Goal: Task Accomplishment & Management: Use online tool/utility

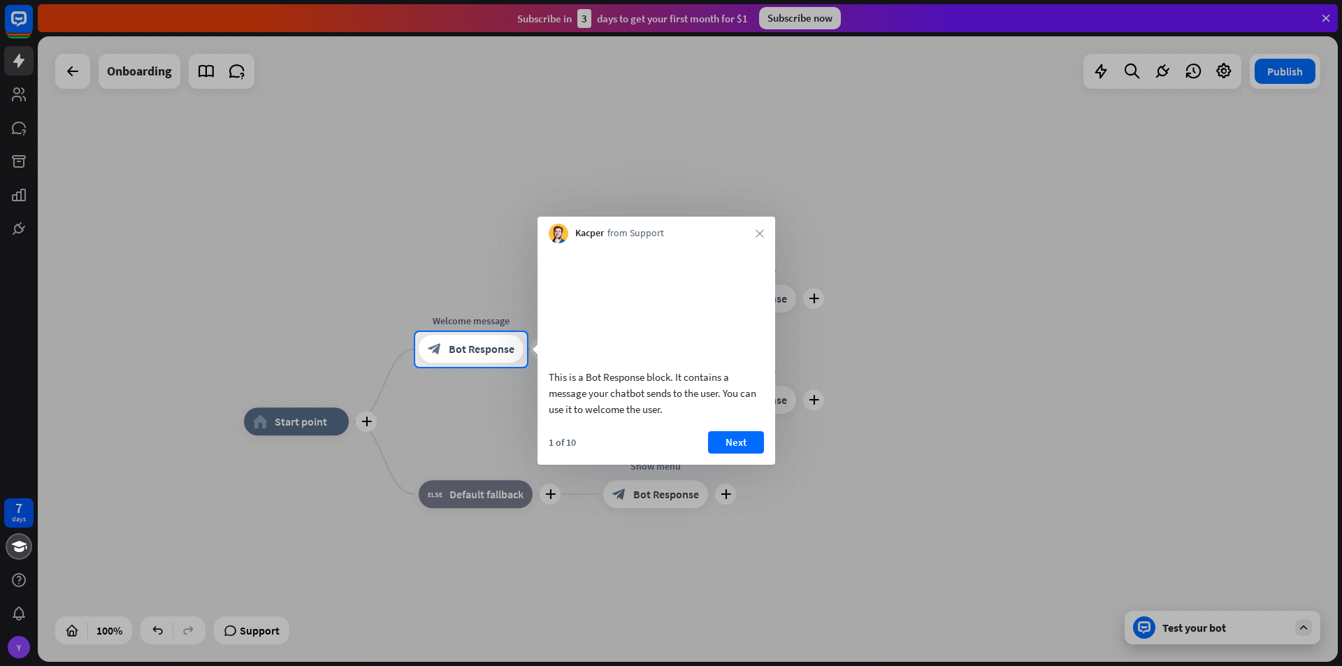
drag, startPoint x: 475, startPoint y: 464, endPoint x: 520, endPoint y: 424, distance: 59.9
click at [516, 428] on div at bounding box center [671, 517] width 1342 height 300
click at [742, 454] on button "Next" at bounding box center [736, 442] width 56 height 22
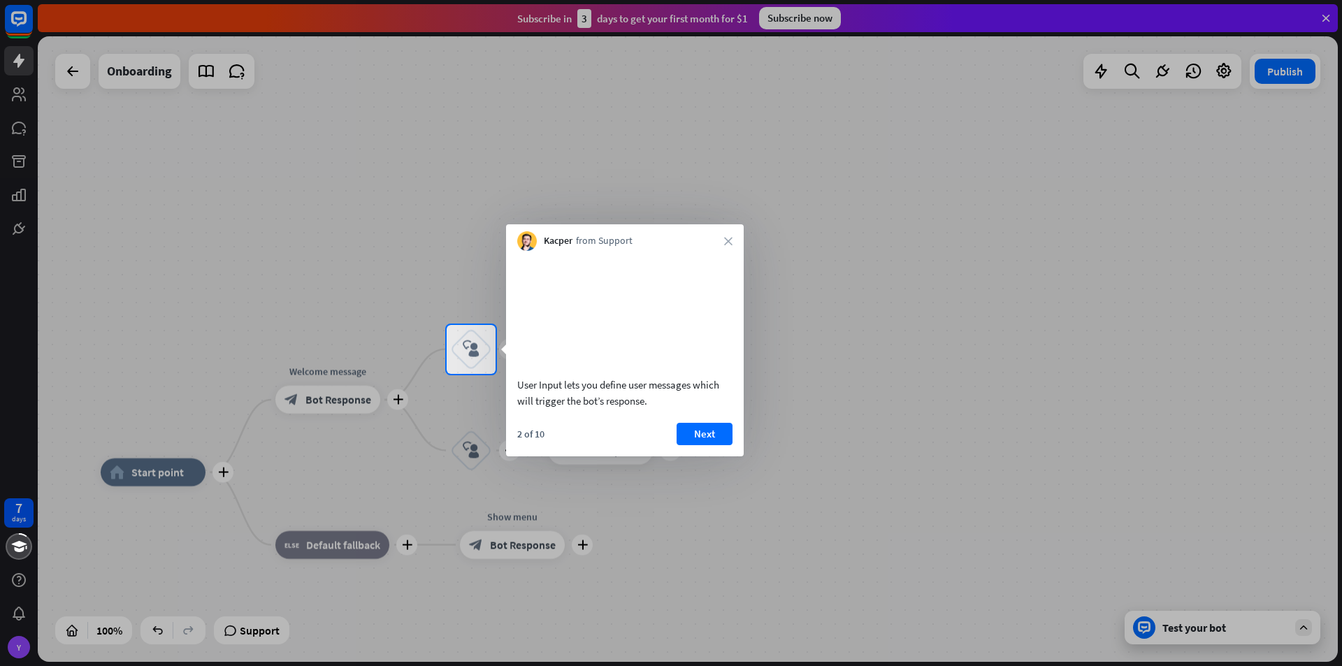
drag, startPoint x: 649, startPoint y: 324, endPoint x: 774, endPoint y: 243, distance: 149.5
click at [774, 246] on body "7 days Y close Product Help First steps Get started with ChatBot Help Center Fo…" at bounding box center [671, 333] width 1342 height 666
click at [711, 445] on button "Next" at bounding box center [705, 434] width 56 height 22
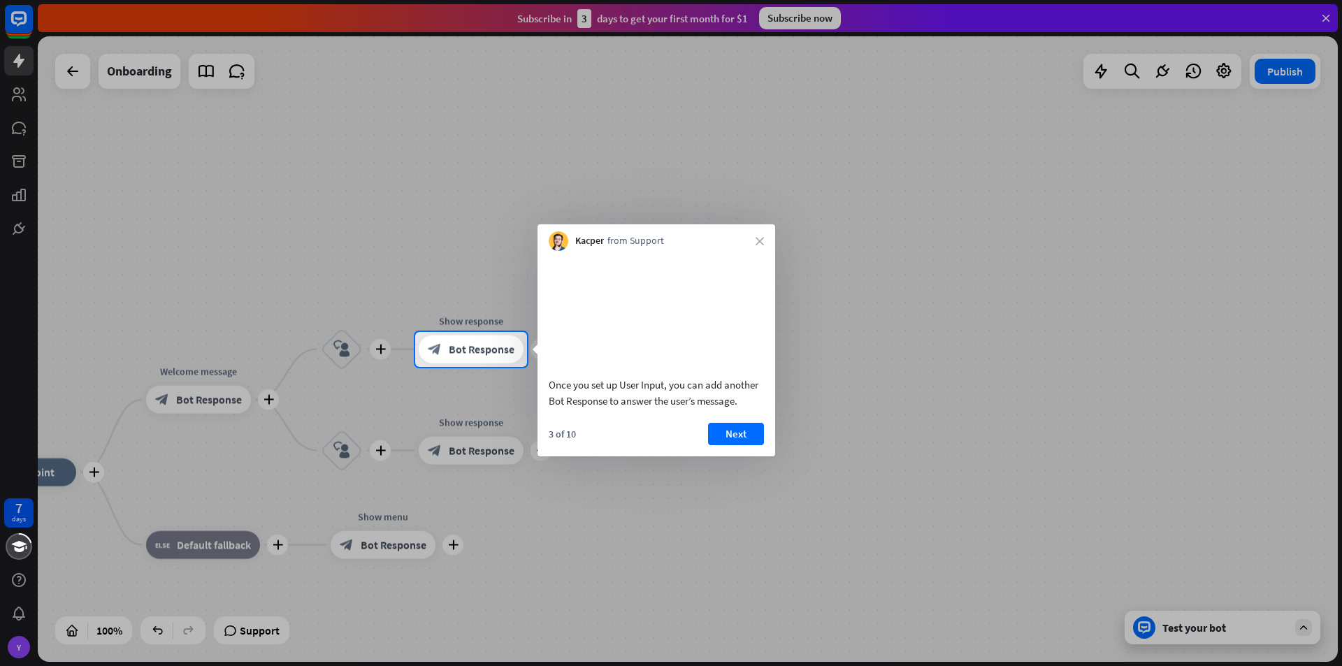
click at [16, 507] on div at bounding box center [671, 517] width 1342 height 300
click at [725, 445] on button "Next" at bounding box center [736, 434] width 56 height 22
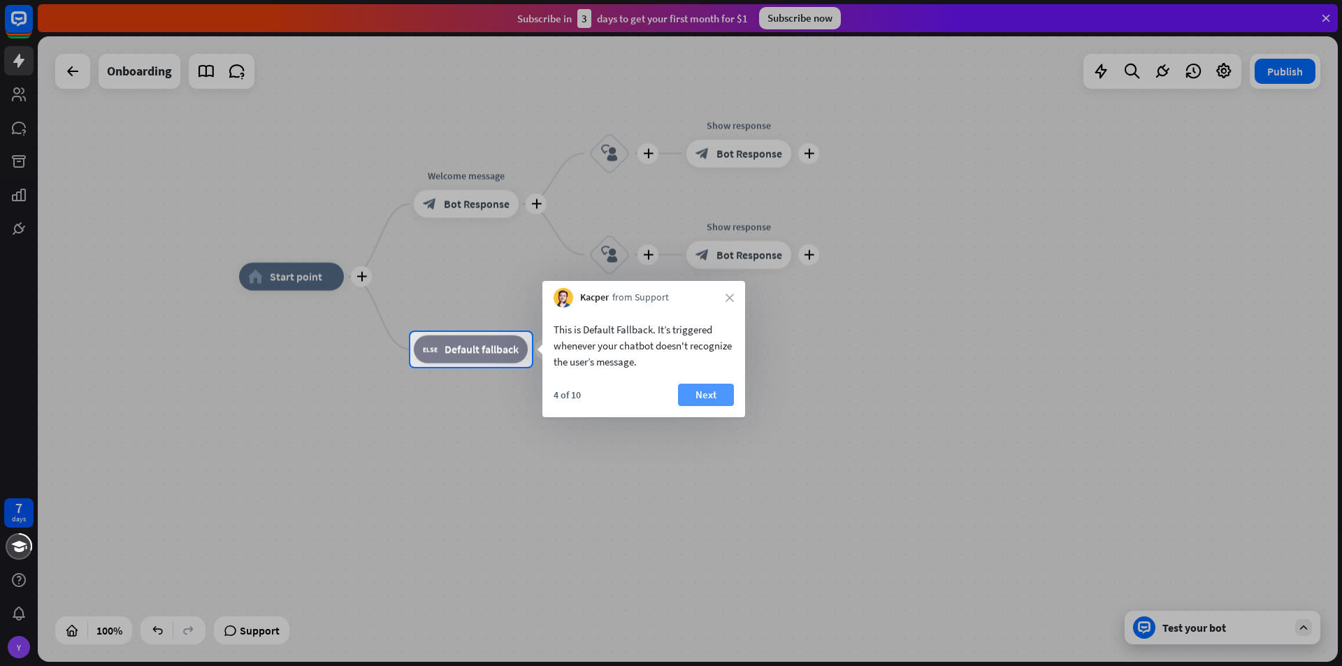
click at [700, 395] on button "Next" at bounding box center [706, 395] width 56 height 22
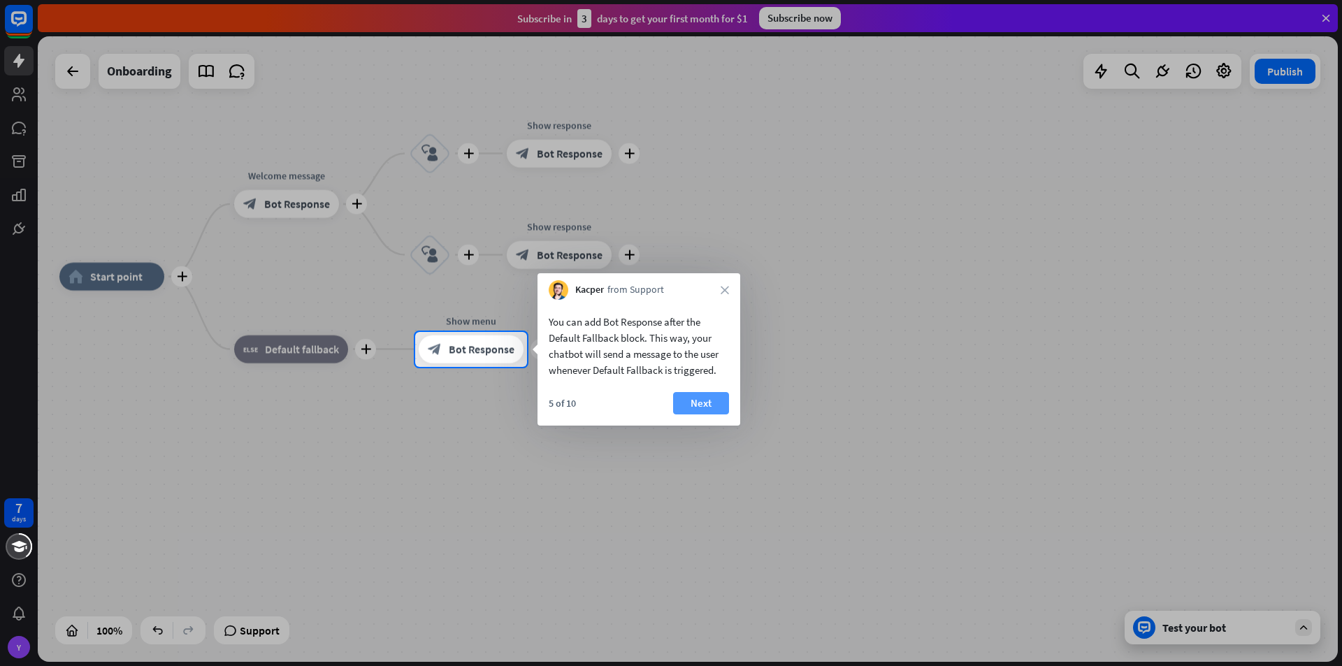
click at [701, 402] on button "Next" at bounding box center [701, 403] width 56 height 22
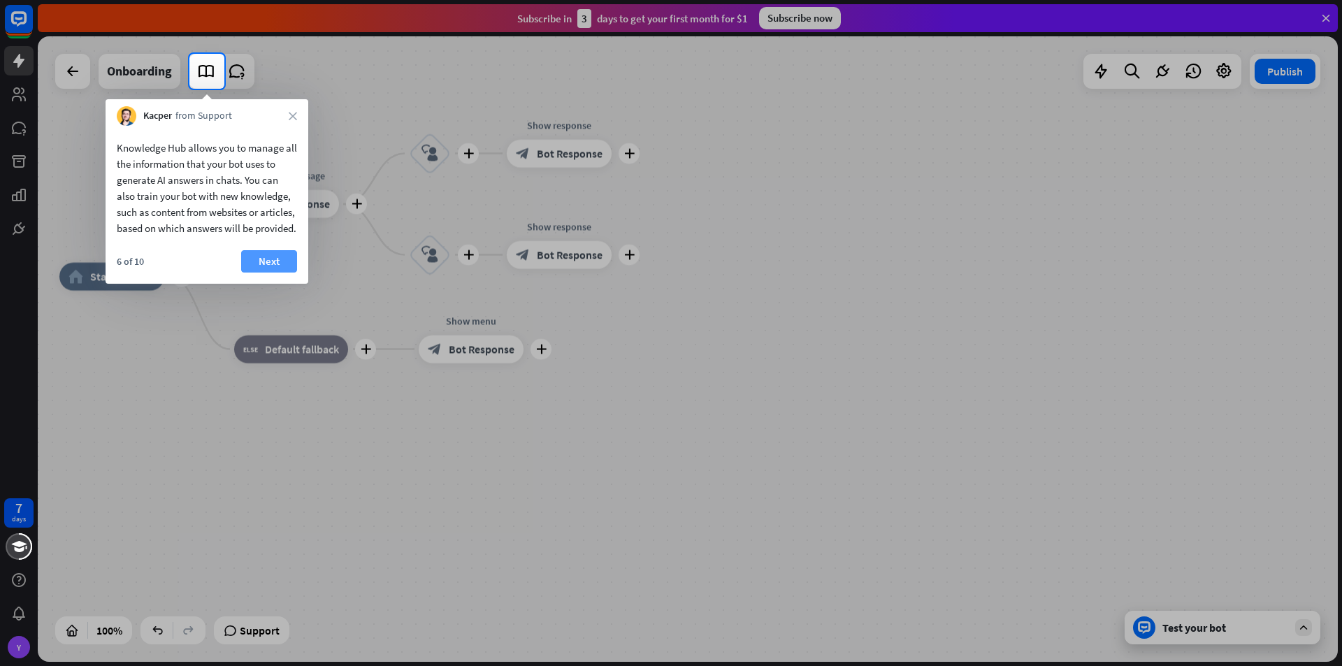
click at [276, 273] on button "Next" at bounding box center [269, 261] width 56 height 22
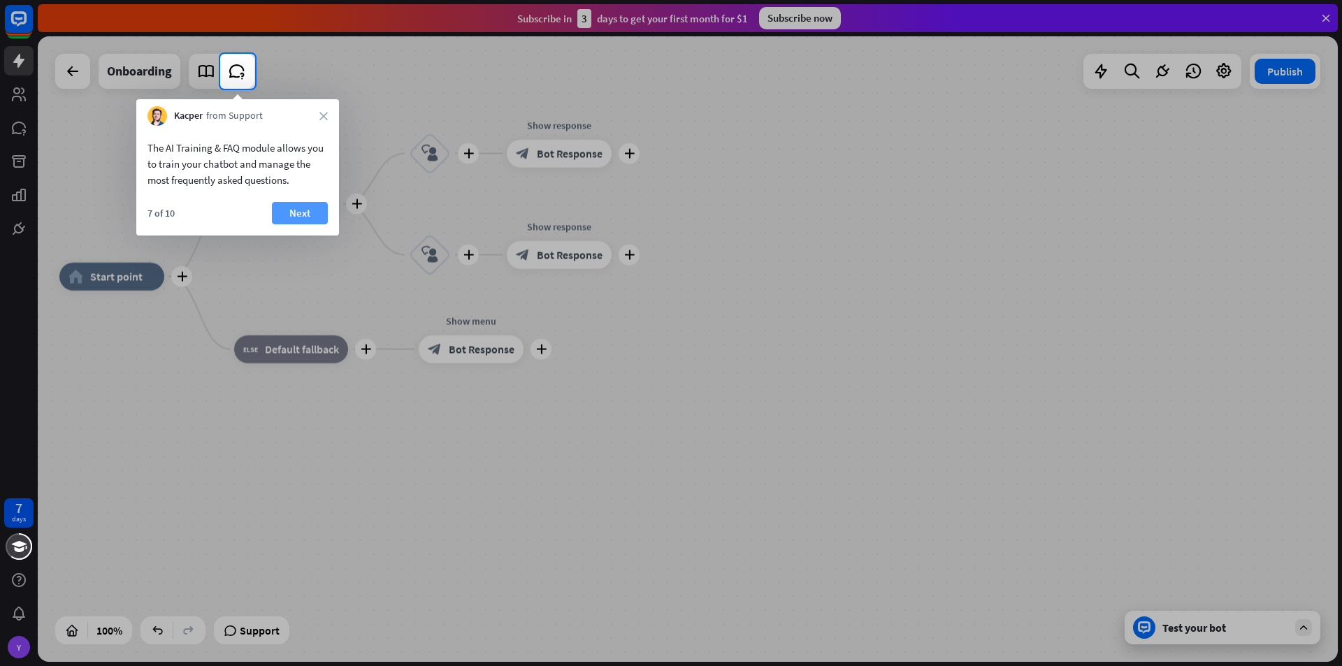
click at [284, 208] on button "Next" at bounding box center [300, 213] width 56 height 22
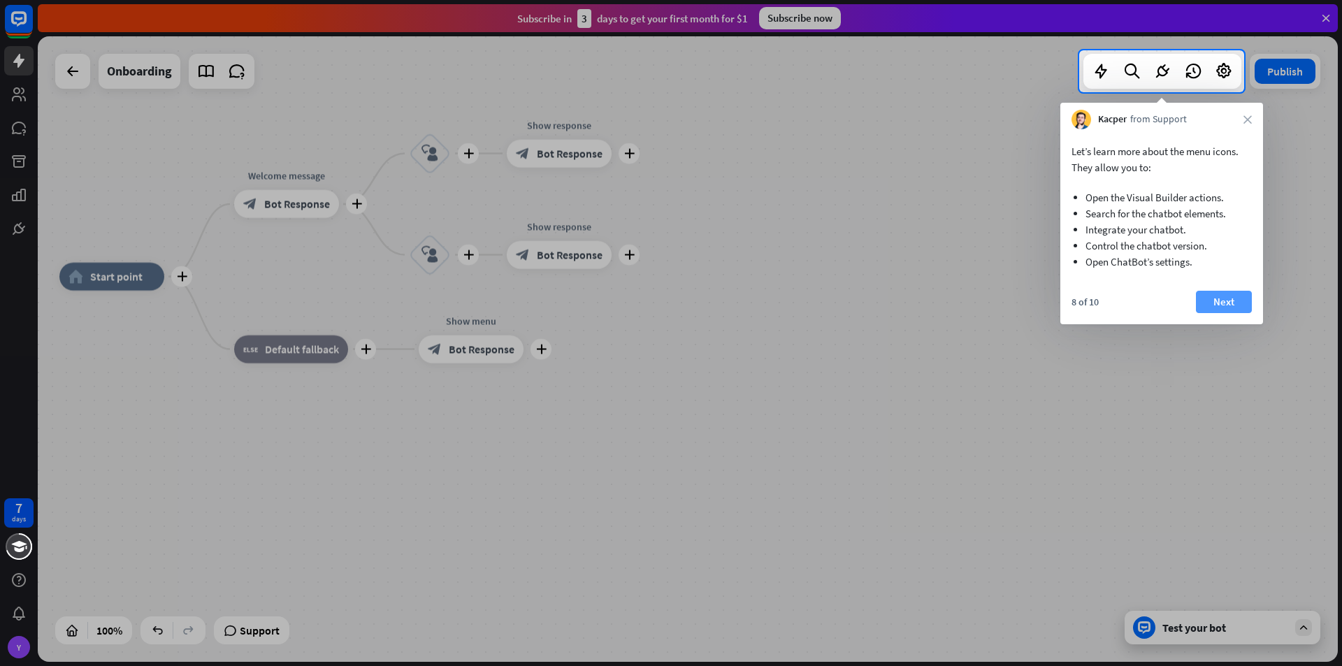
click at [1230, 303] on button "Next" at bounding box center [1224, 302] width 56 height 22
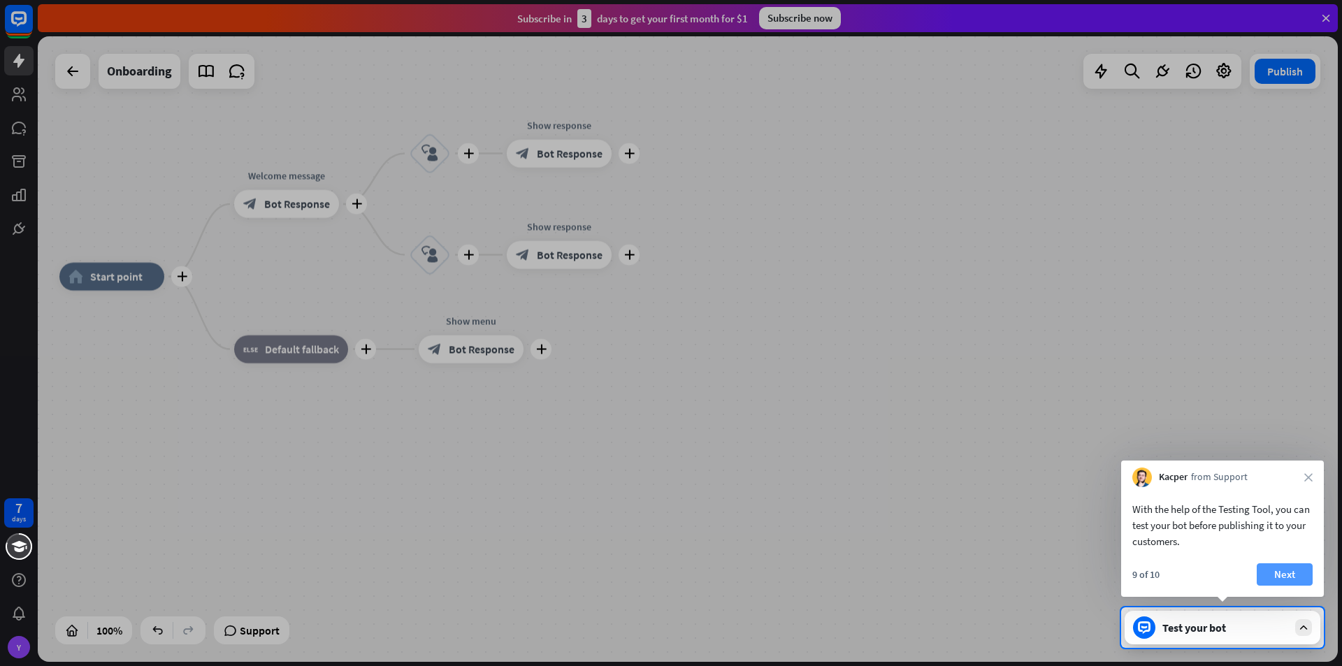
click at [1276, 573] on button "Next" at bounding box center [1285, 574] width 56 height 22
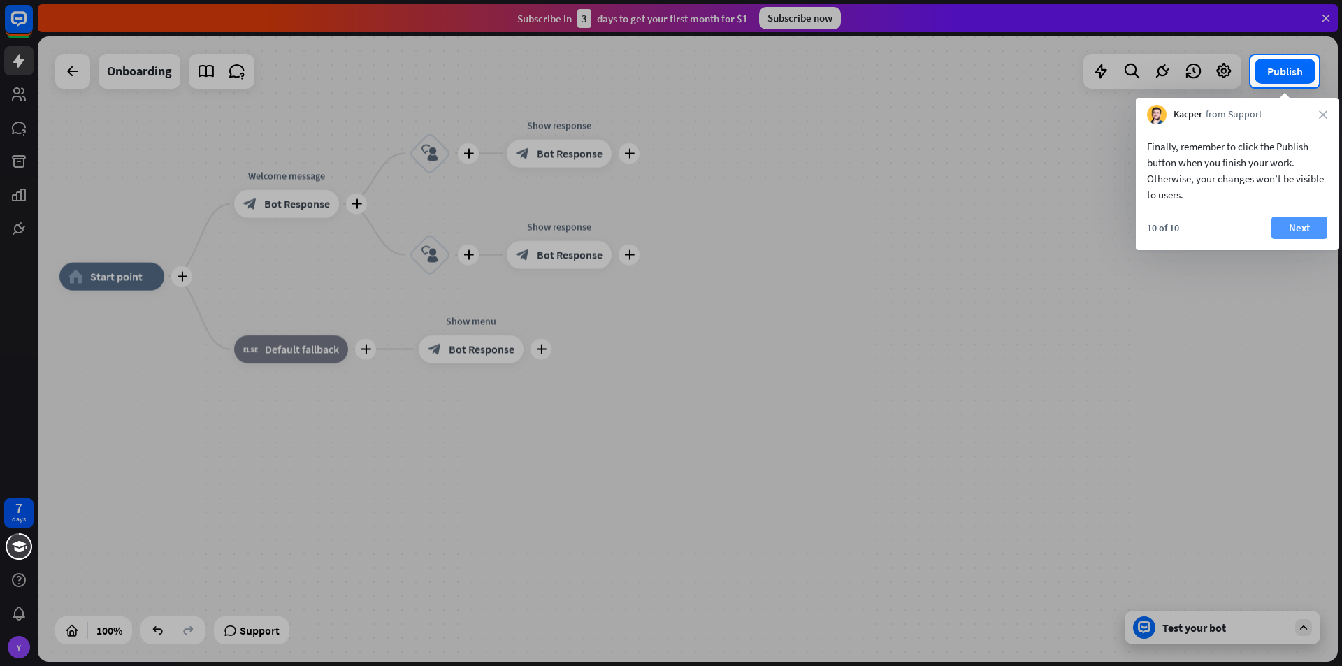
click at [1292, 218] on button "Next" at bounding box center [1299, 228] width 56 height 22
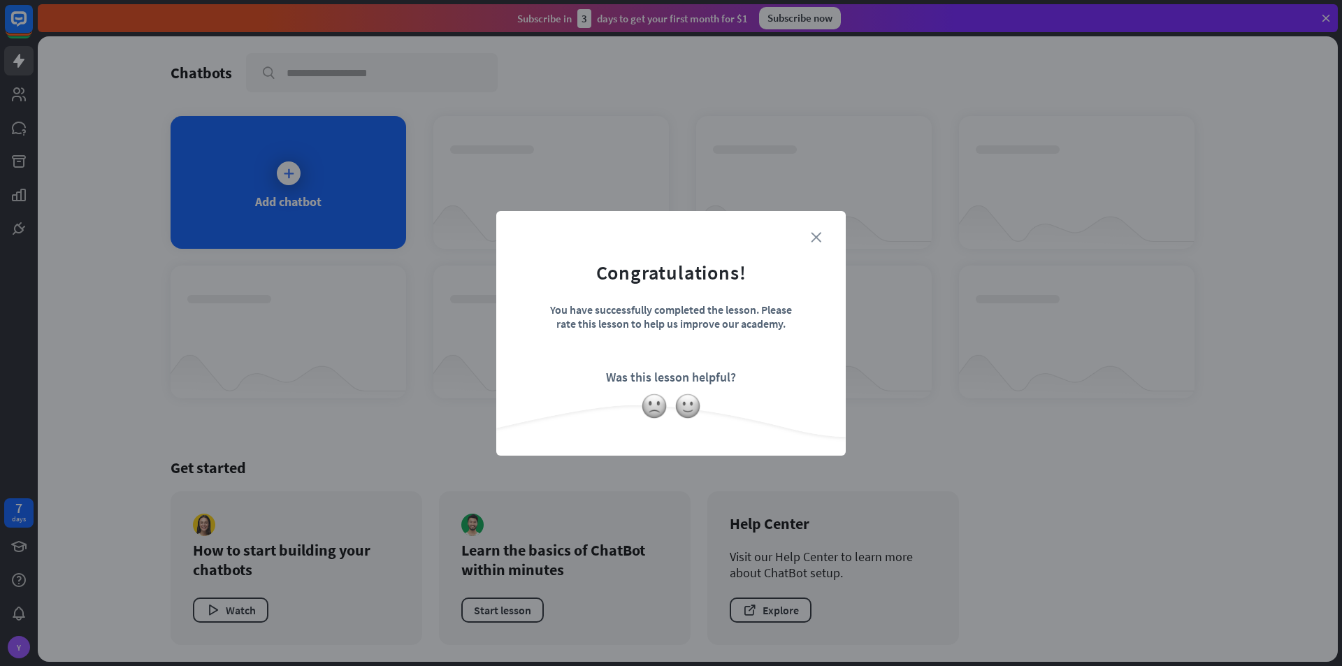
click at [821, 236] on icon "close" at bounding box center [816, 237] width 10 height 10
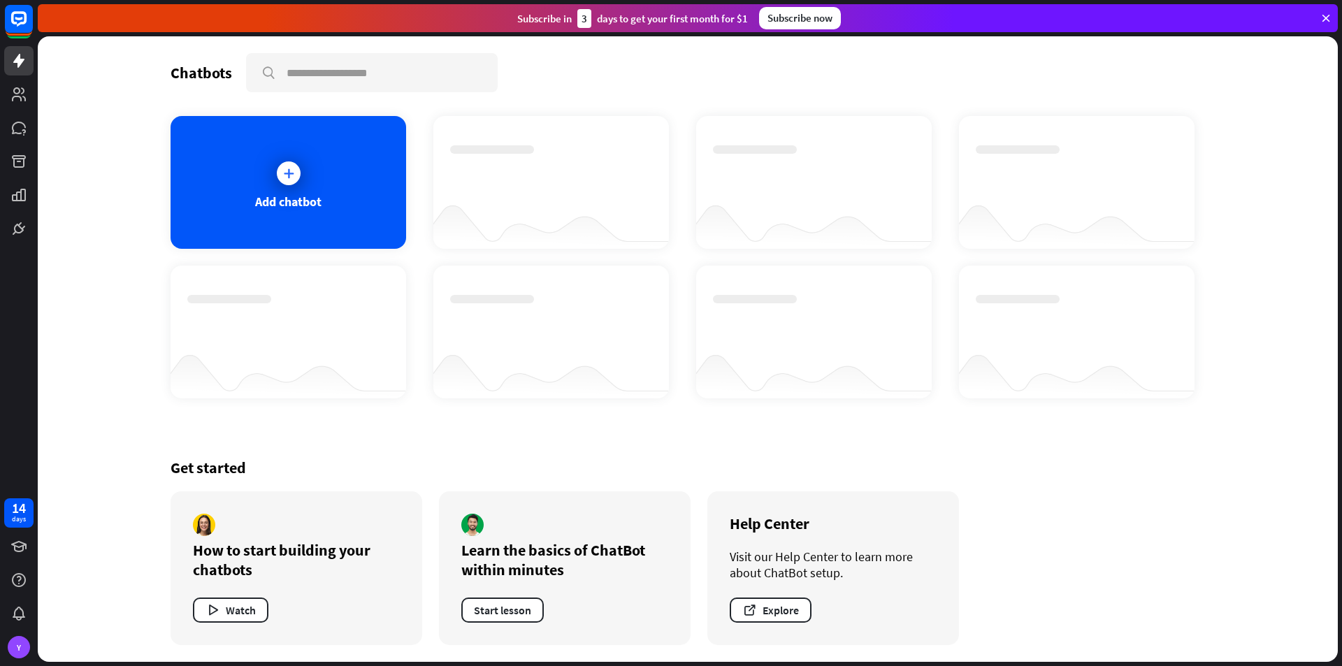
click at [586, 11] on div "3" at bounding box center [584, 18] width 14 height 19
click at [798, 17] on div "Subscribe now" at bounding box center [800, 18] width 82 height 22
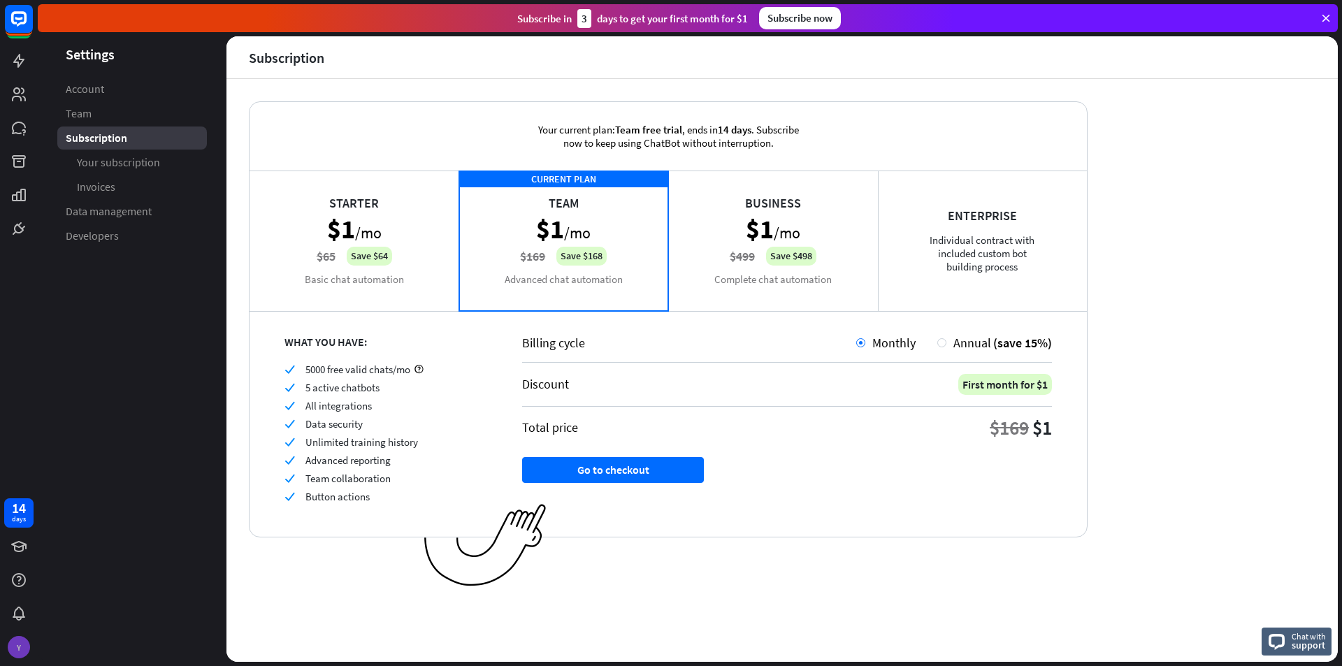
click at [16, 647] on div "Y" at bounding box center [19, 647] width 22 height 22
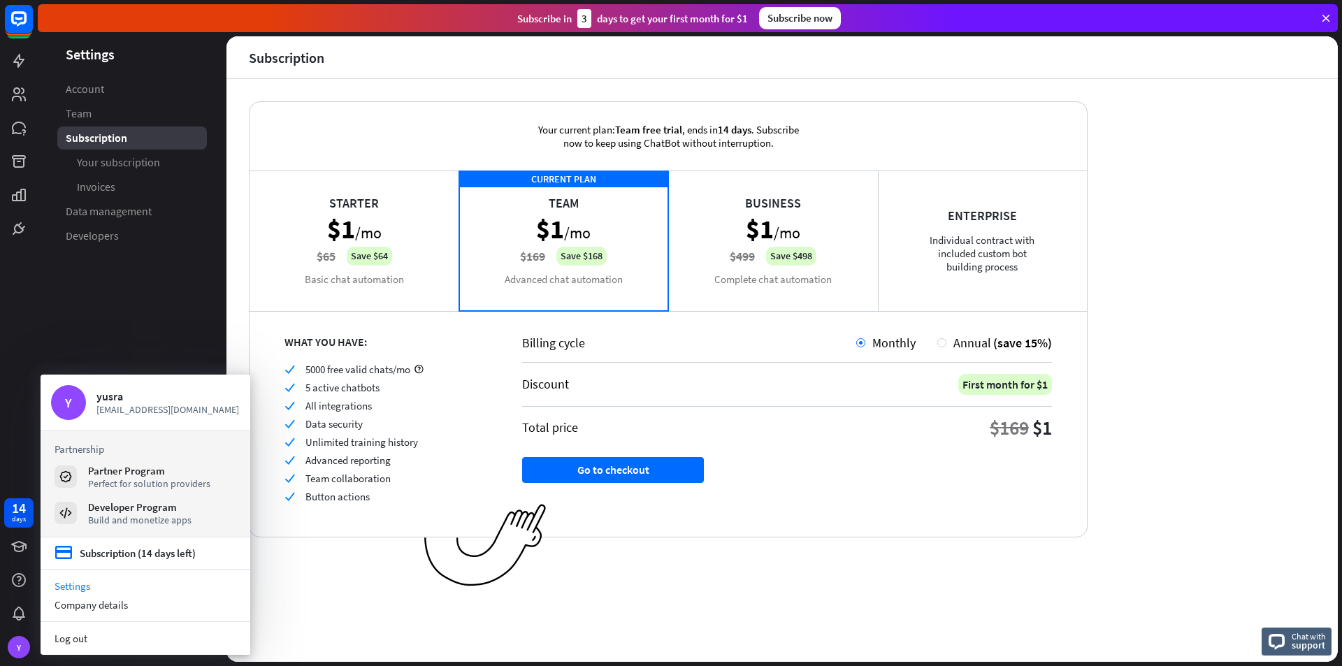
drag, startPoint x: 113, startPoint y: 375, endPoint x: 124, endPoint y: 370, distance: 12.9
click at [124, 370] on body "14 days Y close Product Help First steps Get started with ChatBot Help Center F…" at bounding box center [671, 333] width 1342 height 666
click at [122, 343] on aside "Settings Account Team Subscription Your subscription Invoices Data management D…" at bounding box center [132, 349] width 189 height 626
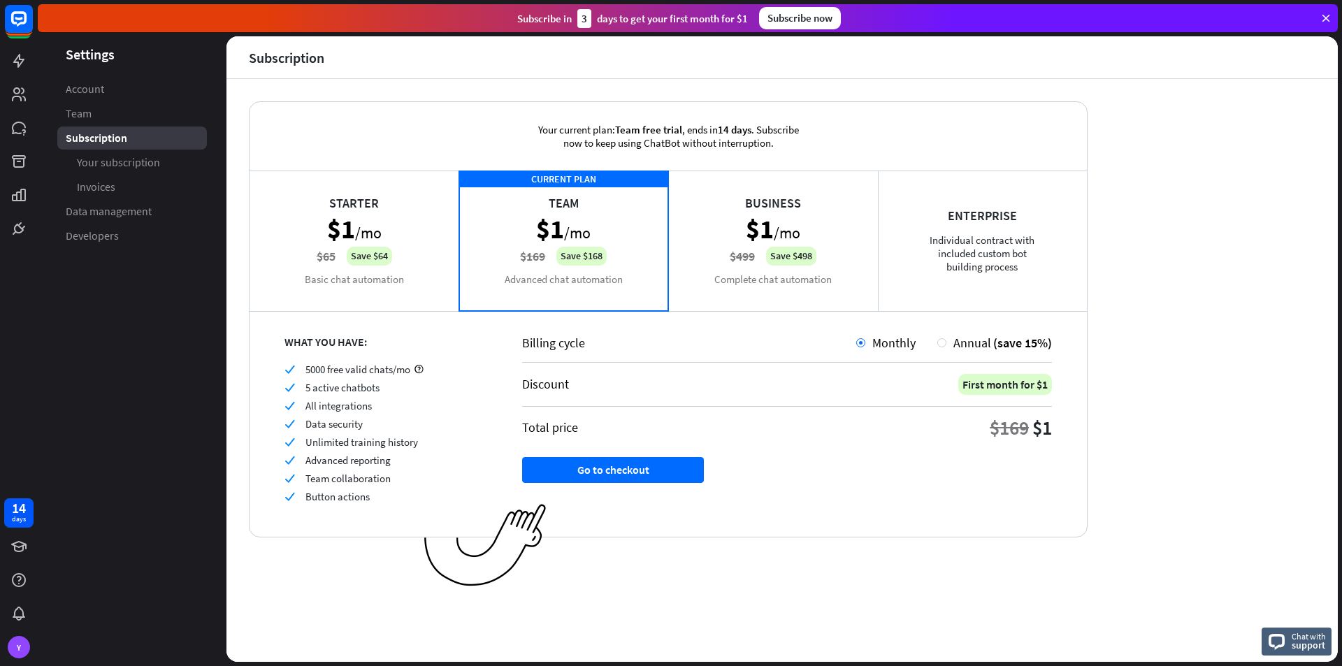
click at [122, 326] on aside "Settings Account Team Subscription Your subscription Invoices Data management D…" at bounding box center [132, 349] width 189 height 626
click at [19, 538] on link at bounding box center [18, 546] width 29 height 29
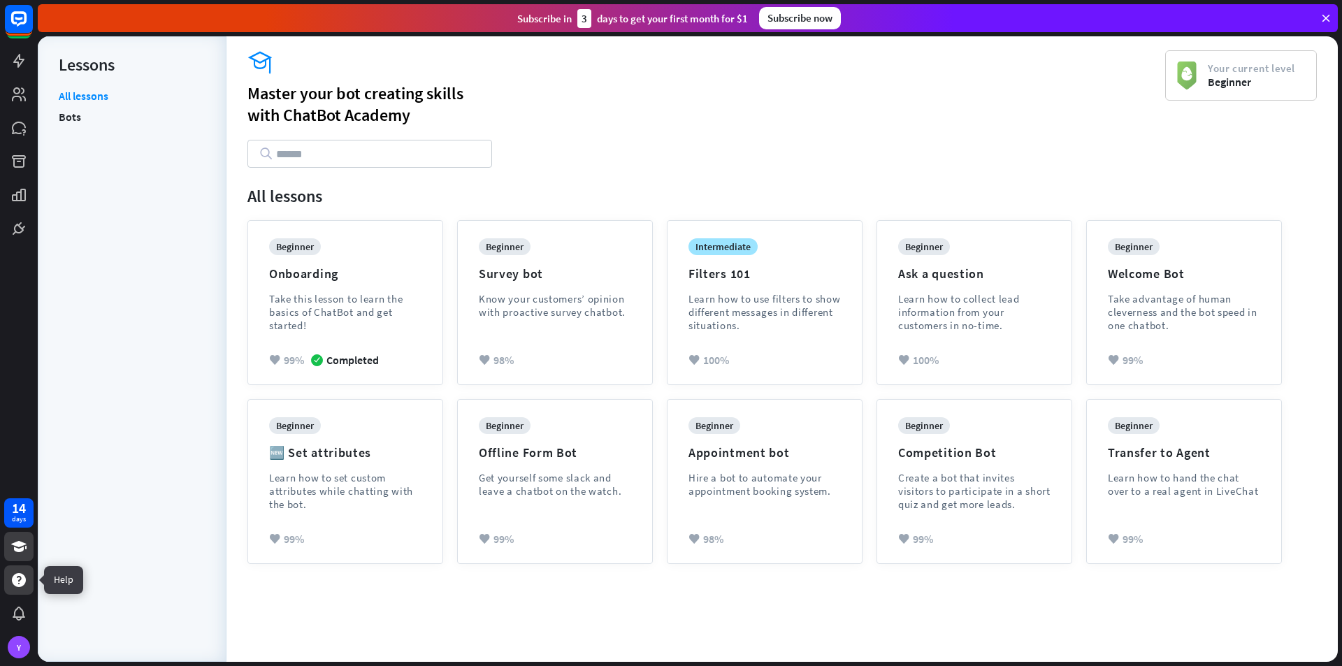
click at [27, 586] on icon at bounding box center [18, 580] width 17 height 17
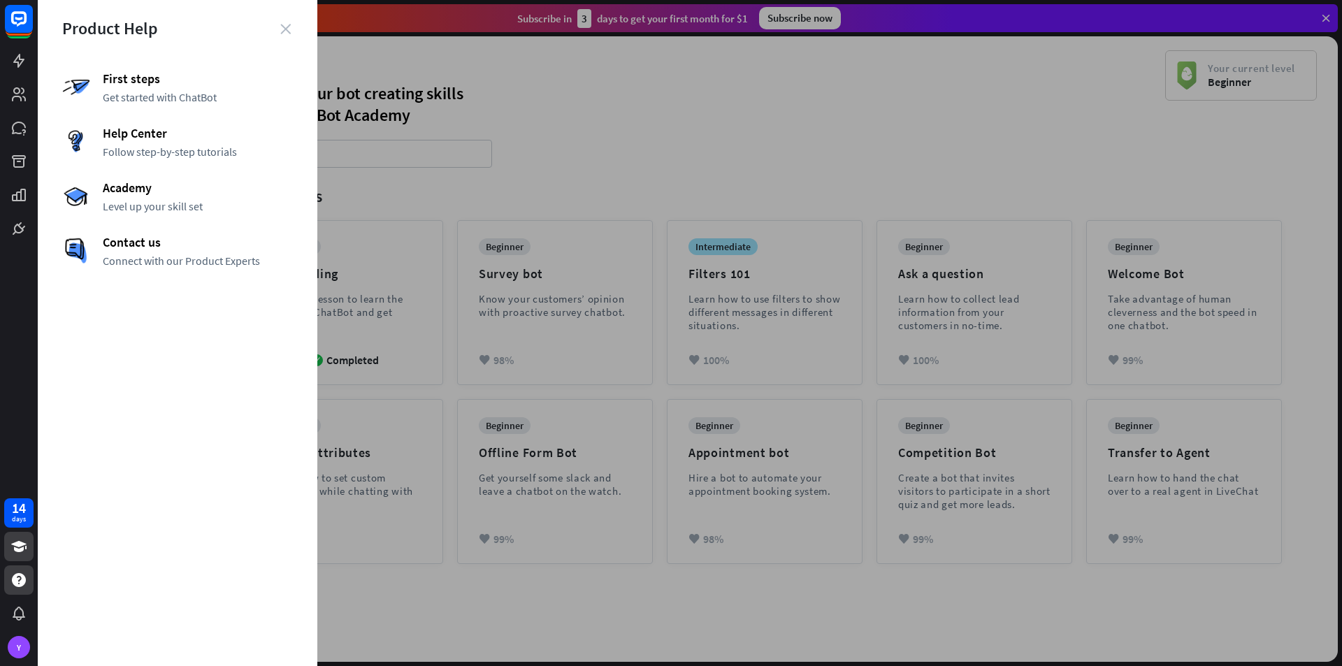
click at [285, 26] on icon "close" at bounding box center [285, 29] width 10 height 10
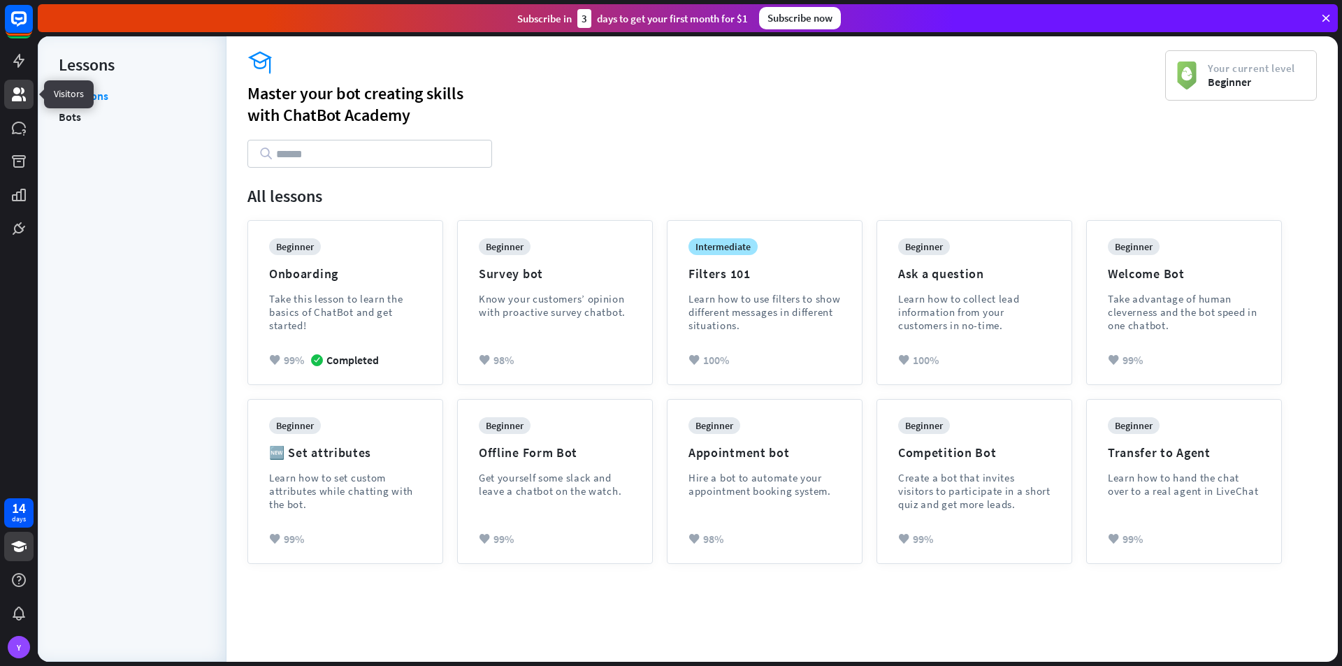
click at [17, 80] on link at bounding box center [18, 94] width 29 height 29
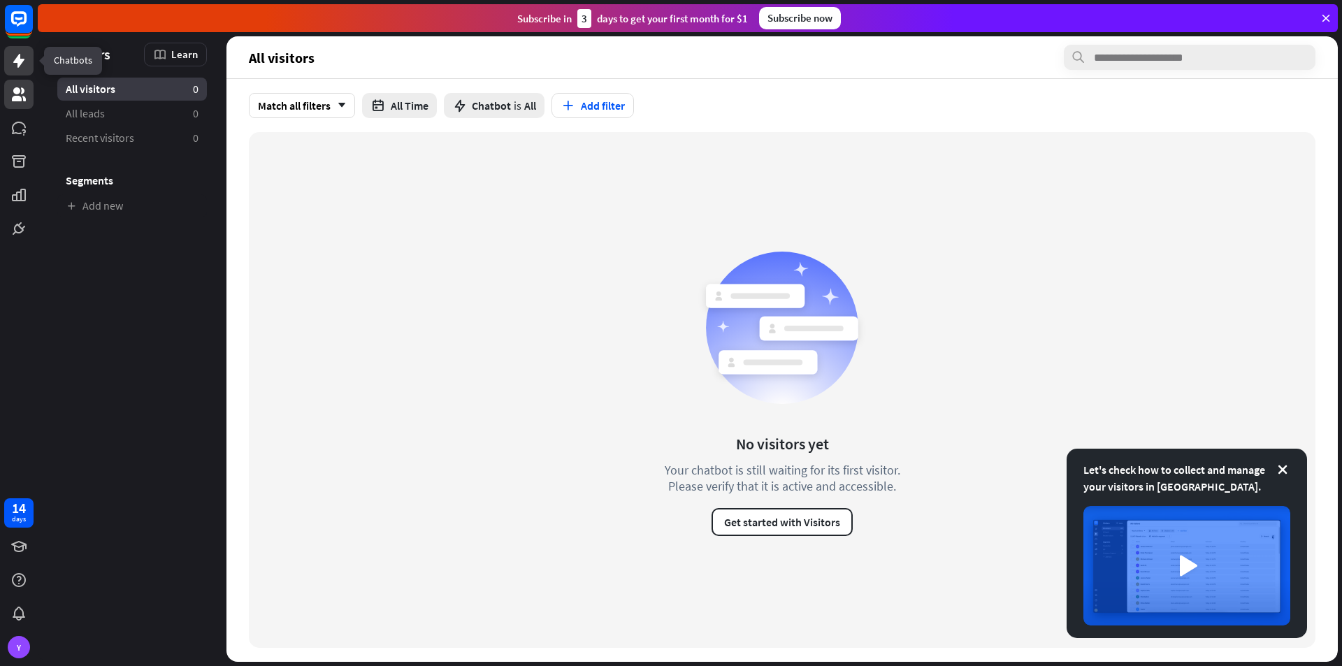
click at [7, 57] on link at bounding box center [18, 60] width 29 height 29
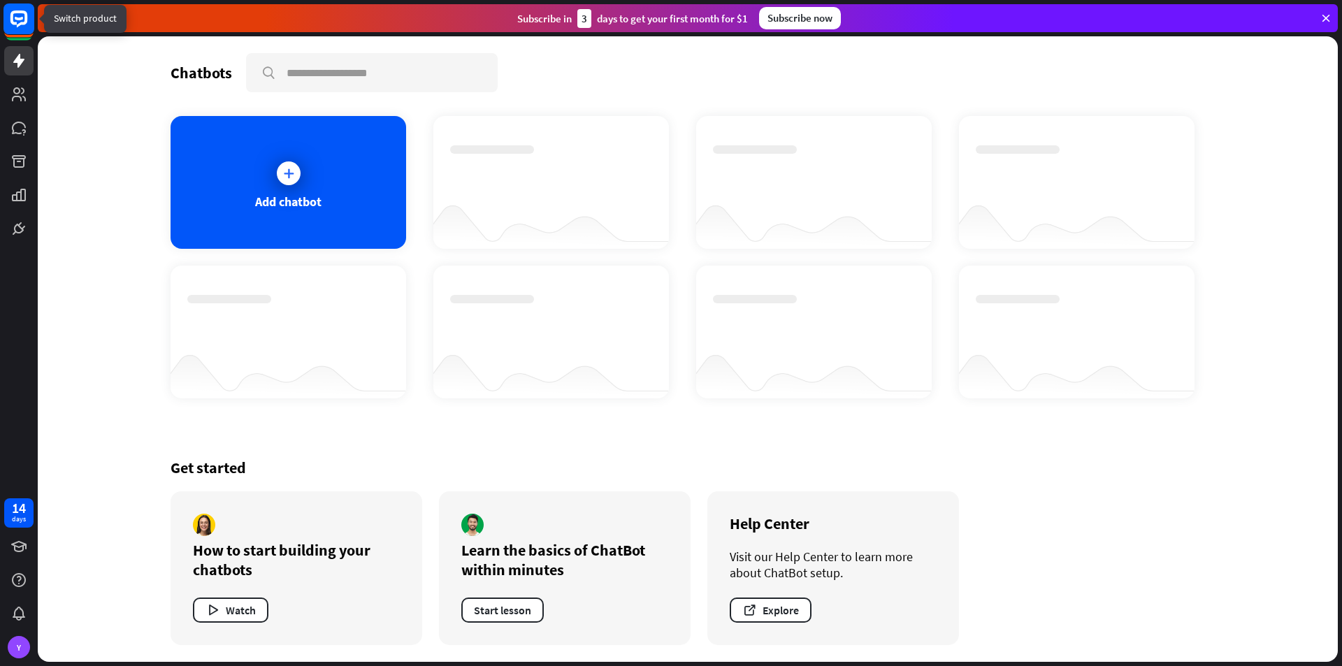
click at [18, 9] on rect at bounding box center [18, 18] width 31 height 31
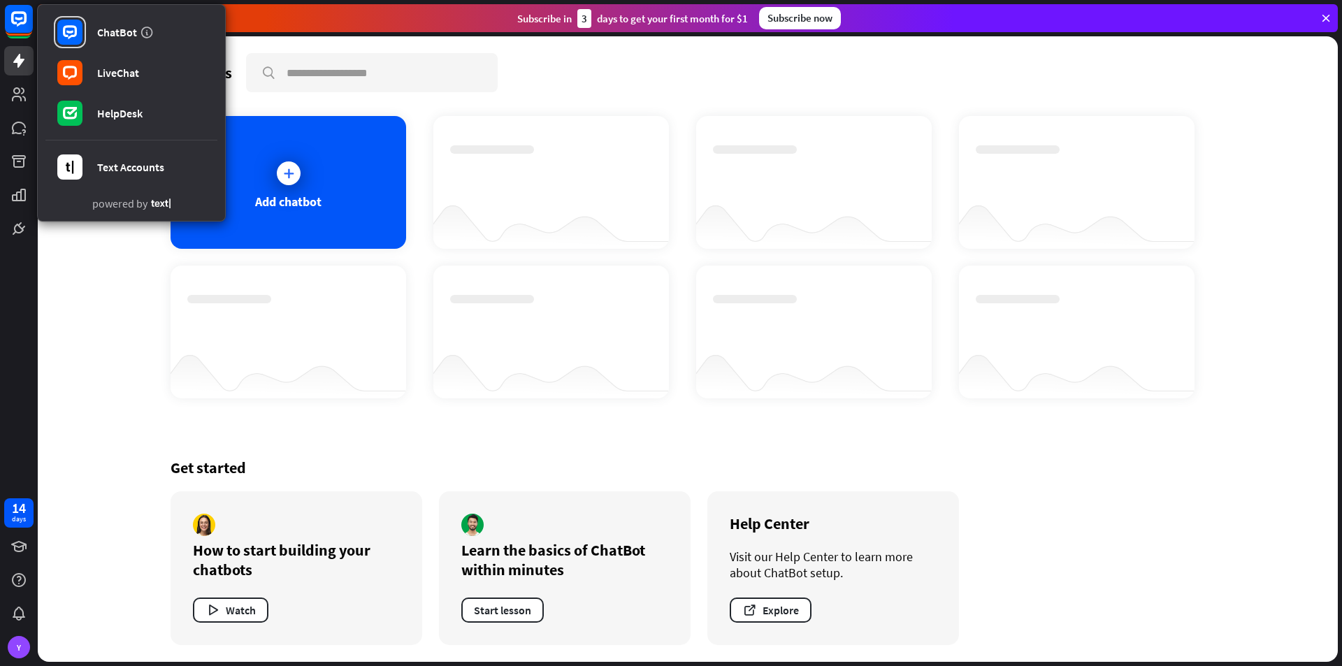
click at [92, 271] on div "Chatbots search Add chatbot Get started How to start building your chatbots Wat…" at bounding box center [688, 349] width 1300 height 626
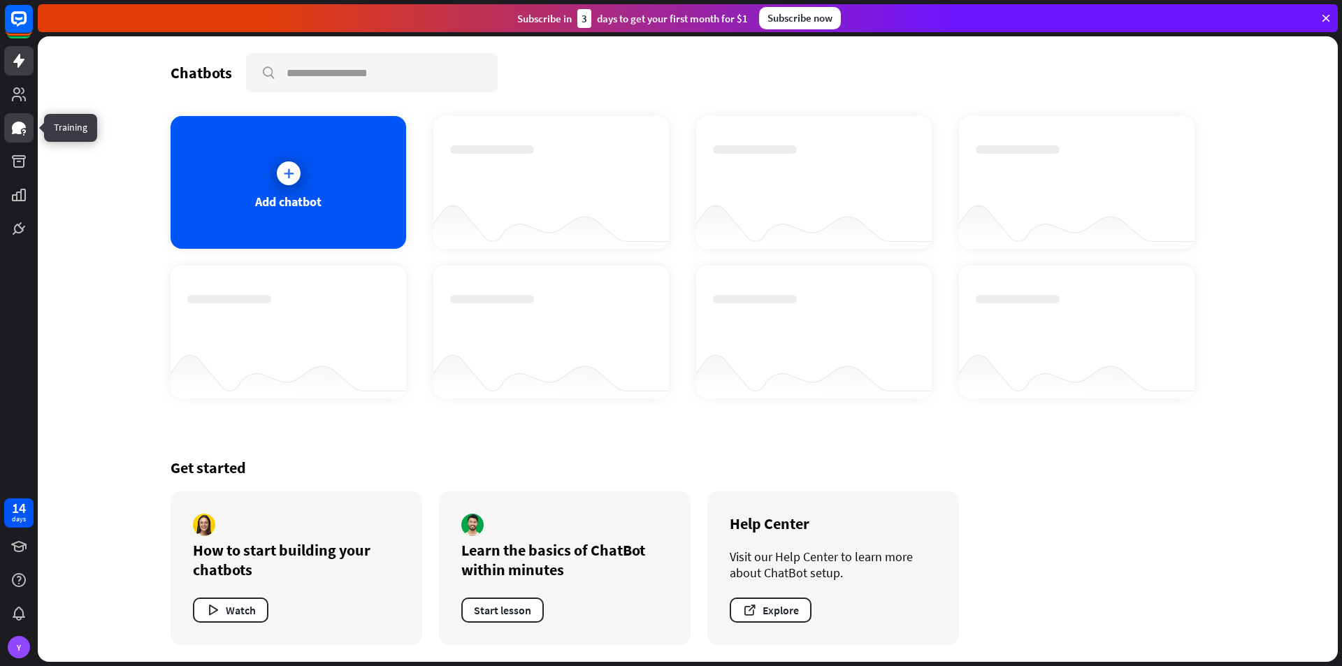
click at [17, 114] on link at bounding box center [18, 127] width 29 height 29
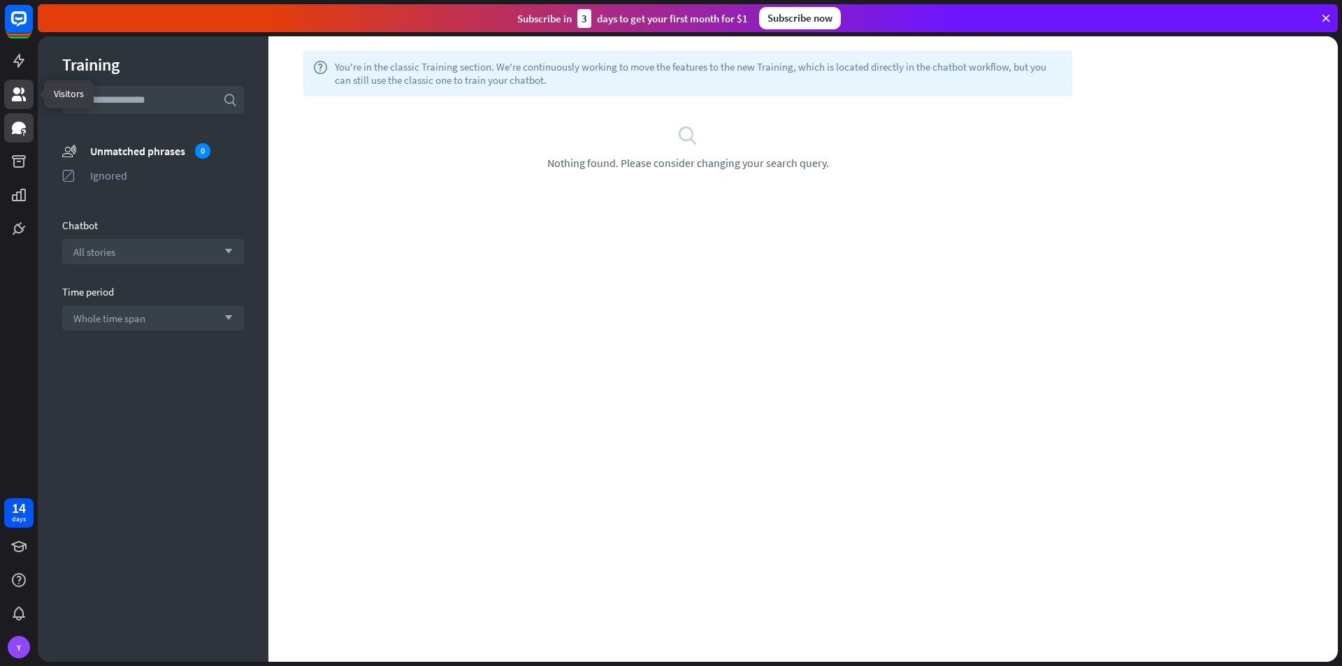
click at [9, 80] on link at bounding box center [18, 94] width 29 height 29
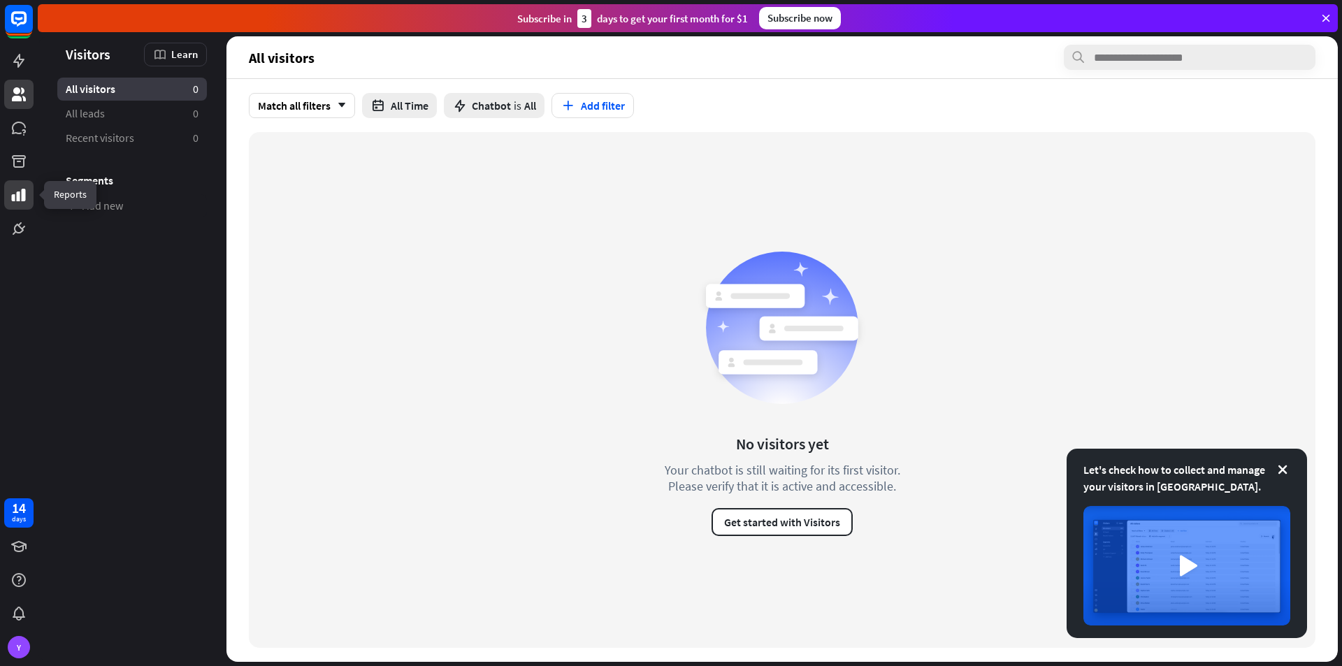
click at [8, 196] on link at bounding box center [18, 194] width 29 height 29
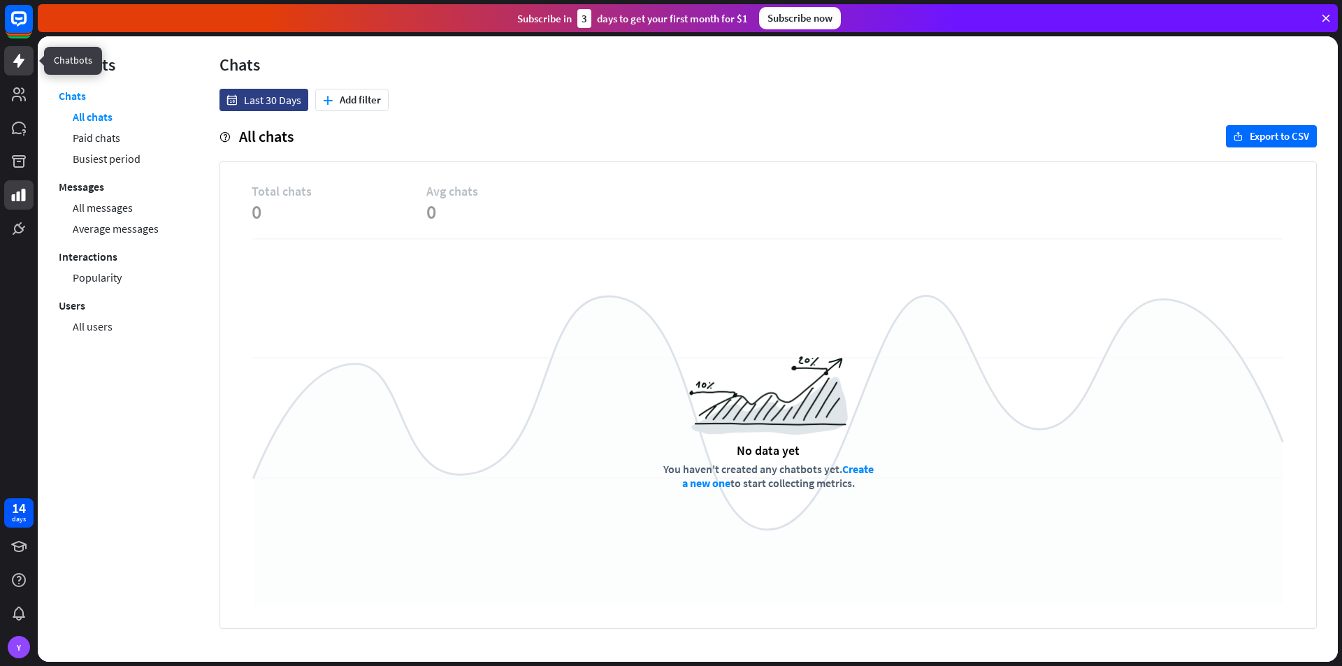
click at [22, 65] on icon at bounding box center [18, 60] width 17 height 17
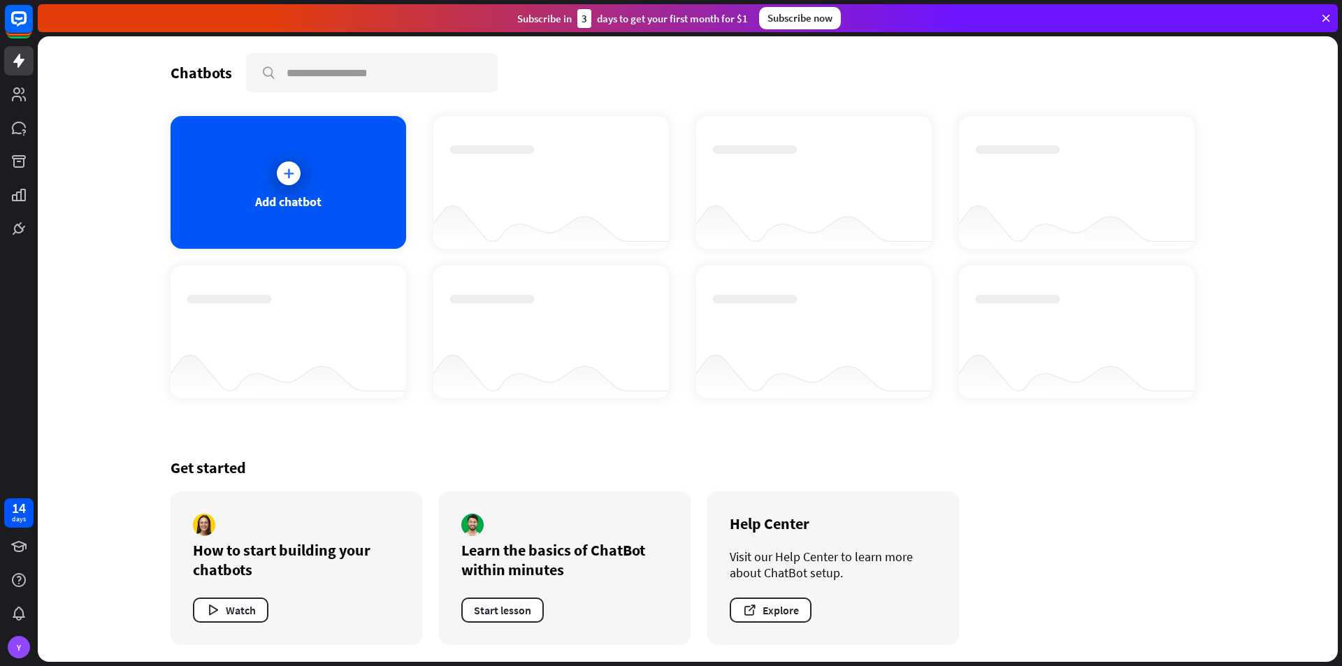
click at [1157, 621] on div "Get started How to start building your chatbots Watch Learn the basics of ChatB…" at bounding box center [688, 551] width 1035 height 221
click at [994, 467] on div "Get started" at bounding box center [688, 468] width 1035 height 20
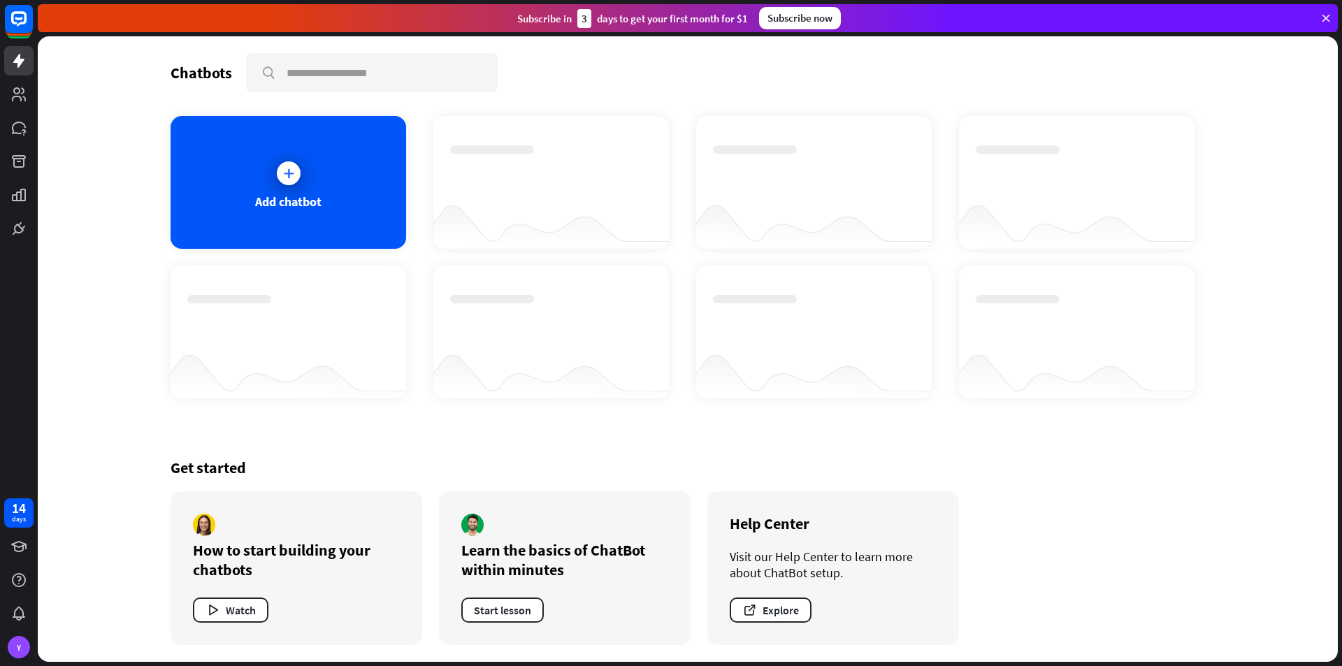
click at [994, 467] on div "Get started" at bounding box center [688, 468] width 1035 height 20
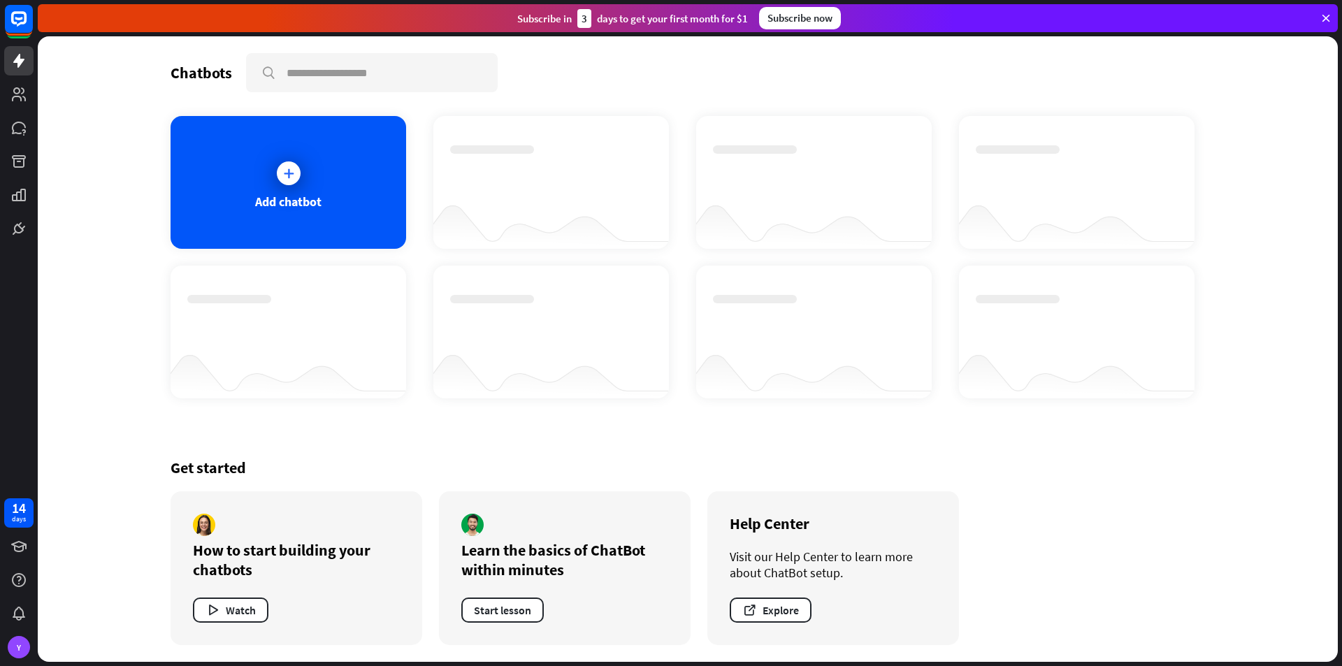
click at [994, 467] on div "Get started" at bounding box center [688, 468] width 1035 height 20
click at [19, 228] on icon at bounding box center [19, 228] width 8 height 8
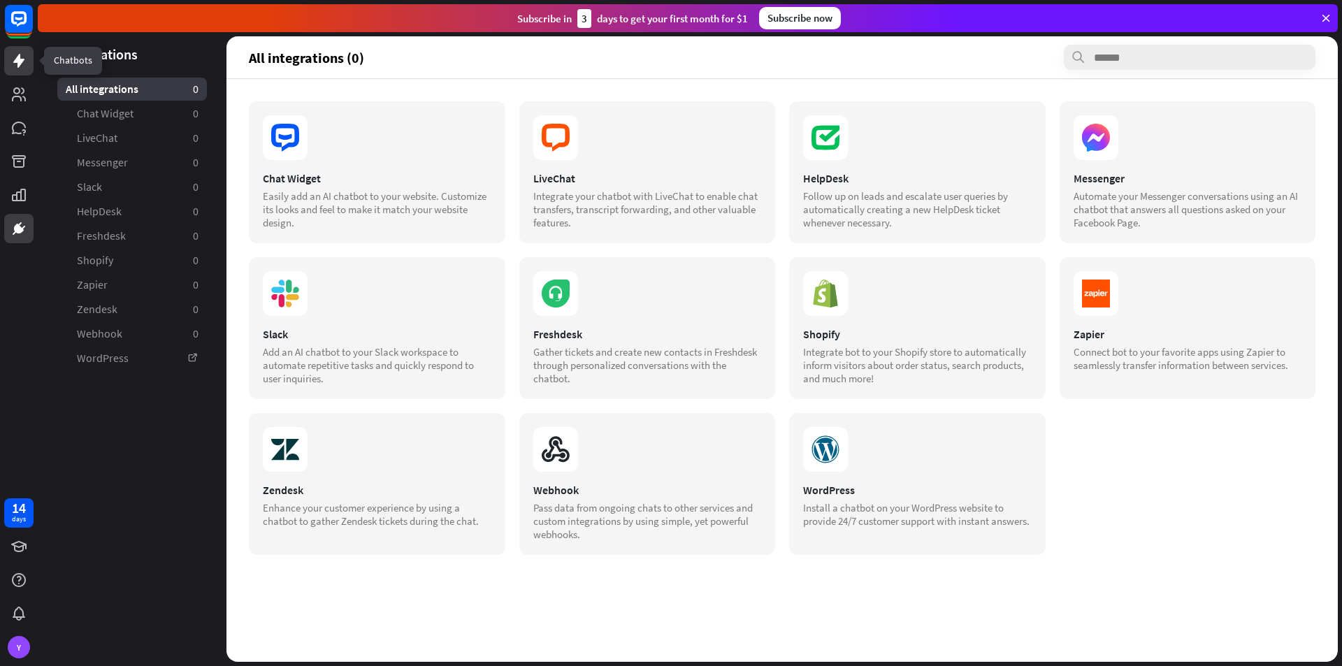
click at [11, 56] on icon at bounding box center [18, 60] width 17 height 17
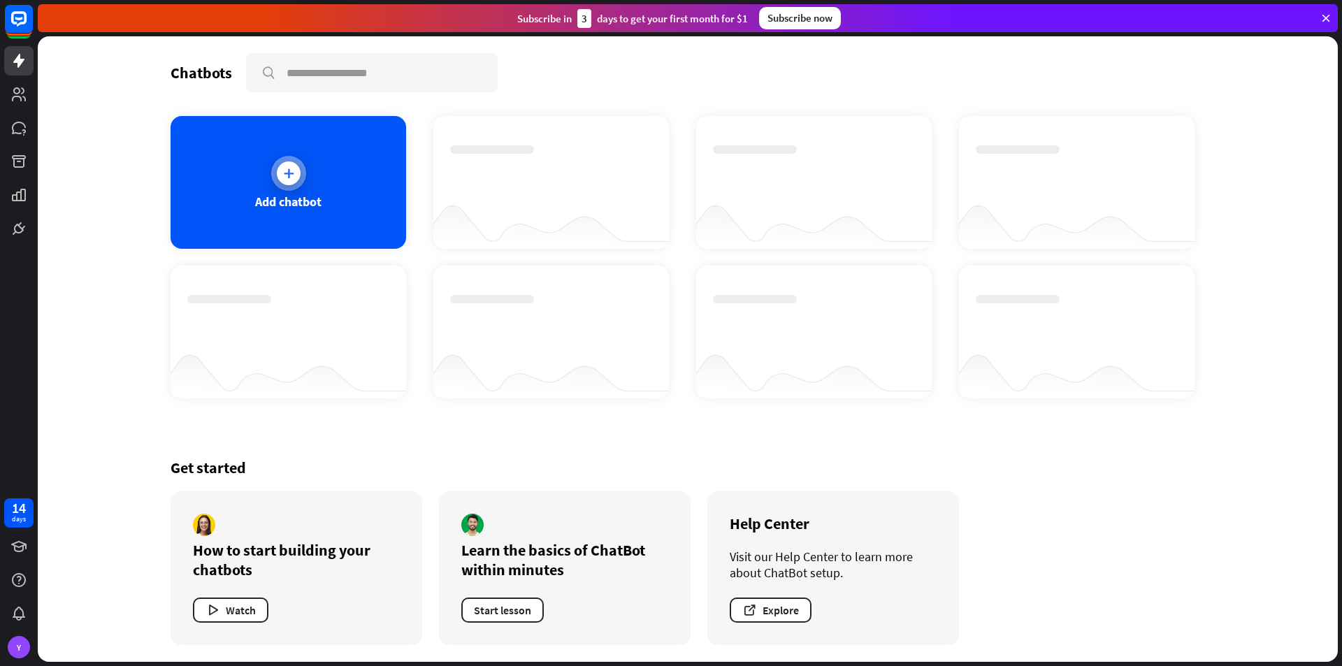
click at [284, 172] on icon at bounding box center [289, 173] width 14 height 14
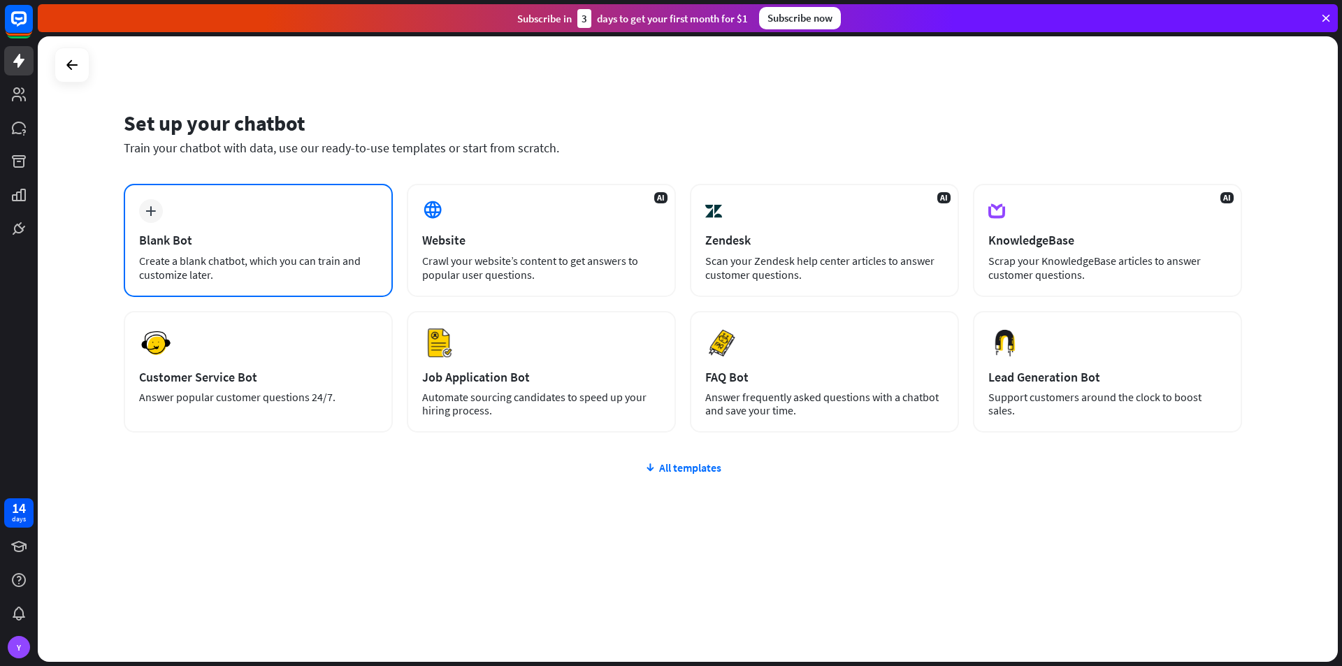
click at [297, 270] on div "Create a blank chatbot, which you can train and customize later." at bounding box center [258, 268] width 238 height 28
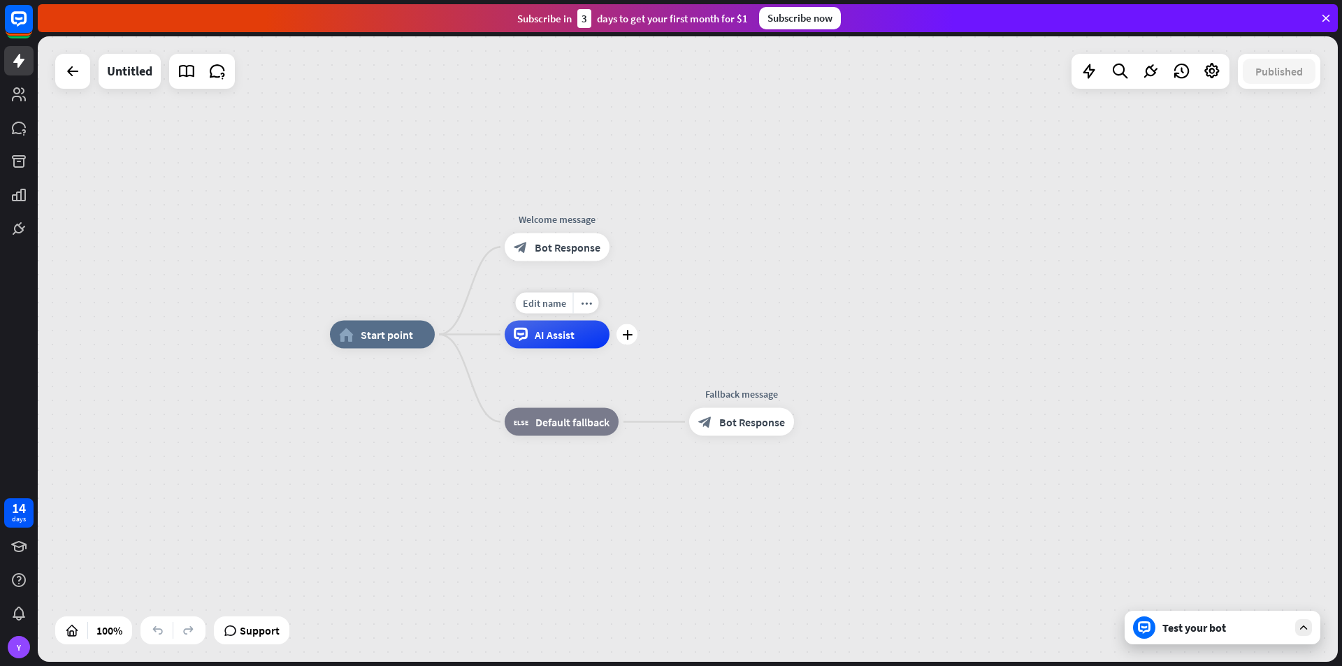
drag, startPoint x: 459, startPoint y: 376, endPoint x: 491, endPoint y: 361, distance: 35.3
click at [505, 349] on div "Edit name more_horiz plus AI Assist" at bounding box center [557, 335] width 105 height 28
click at [1303, 625] on icon at bounding box center [1303, 627] width 13 height 13
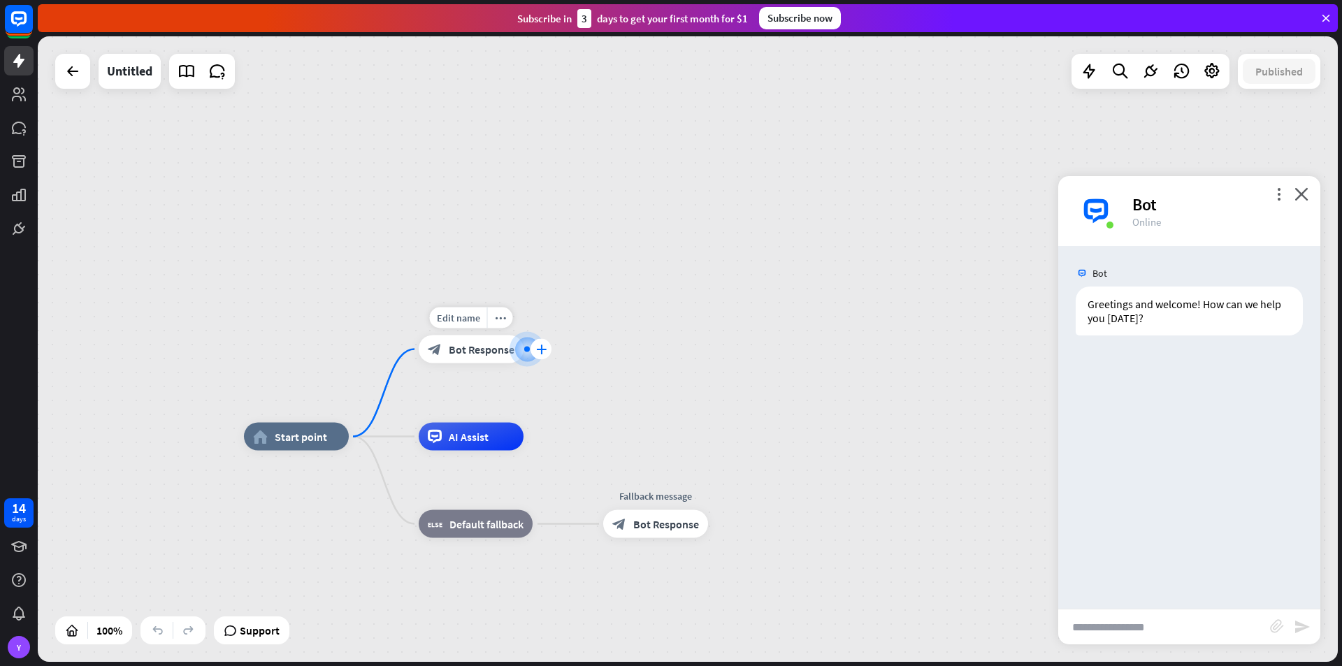
click at [545, 345] on icon "plus" at bounding box center [541, 350] width 10 height 10
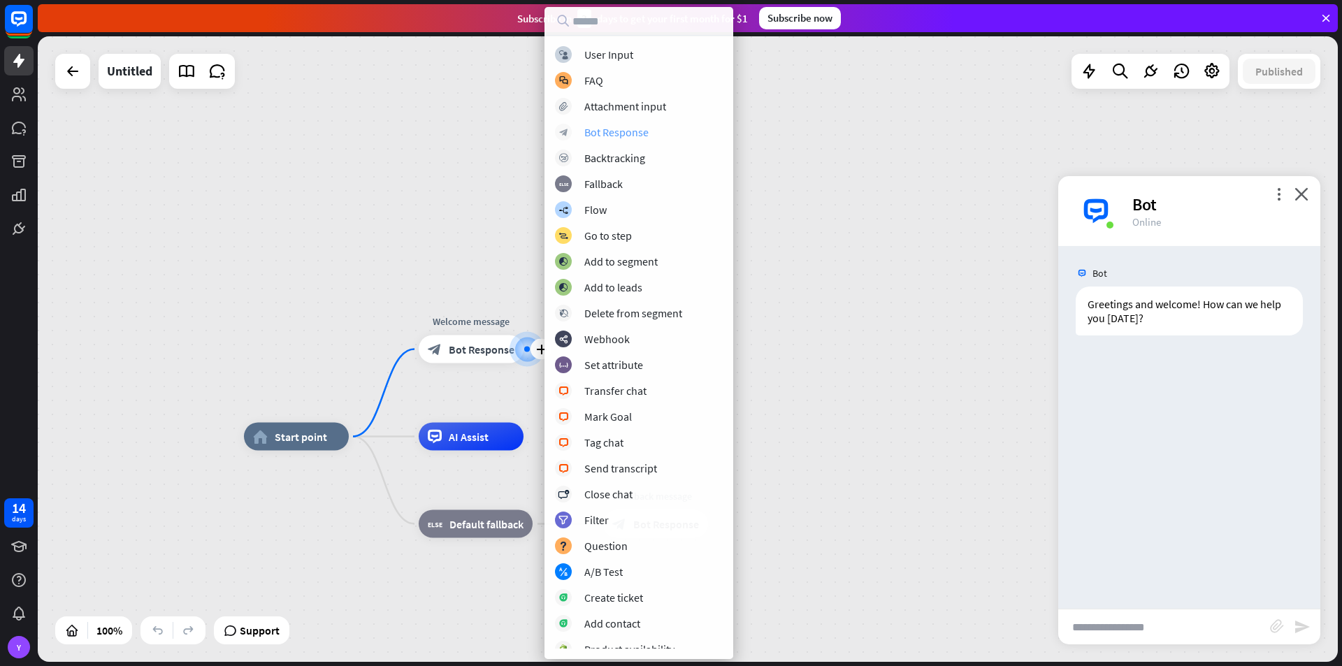
click at [601, 138] on div "Bot Response" at bounding box center [616, 132] width 64 height 14
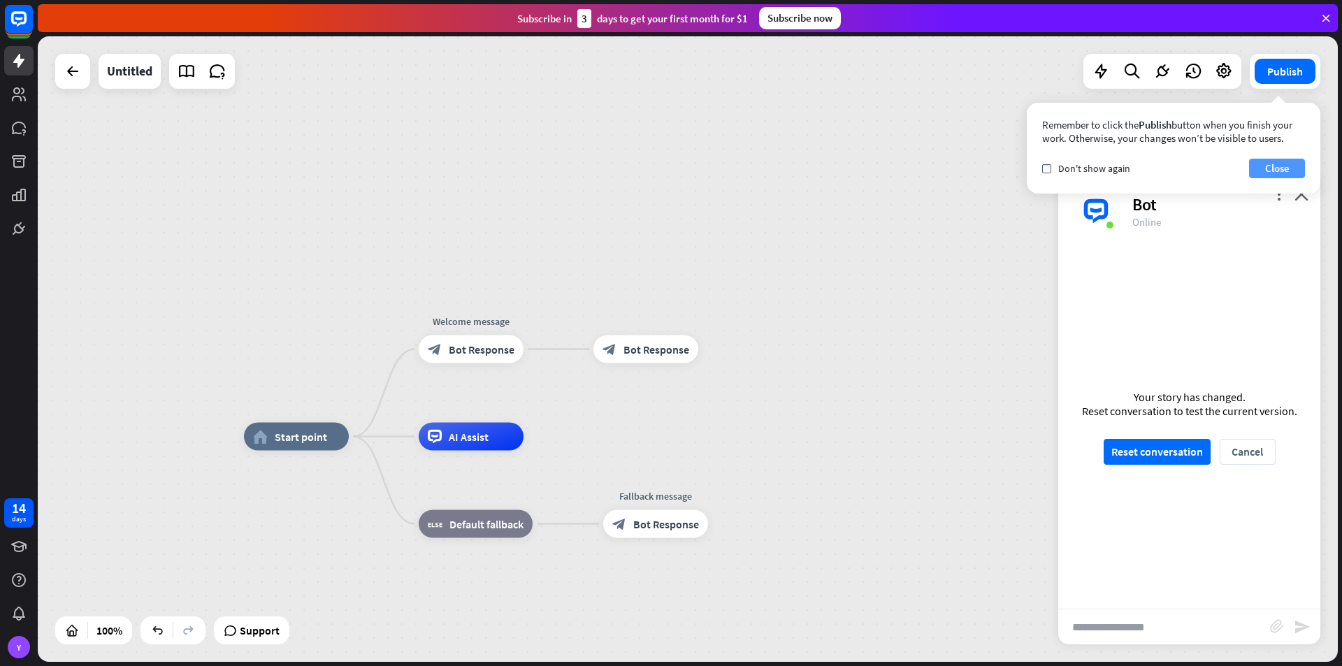
click at [1288, 163] on button "Close" at bounding box center [1277, 169] width 56 height 20
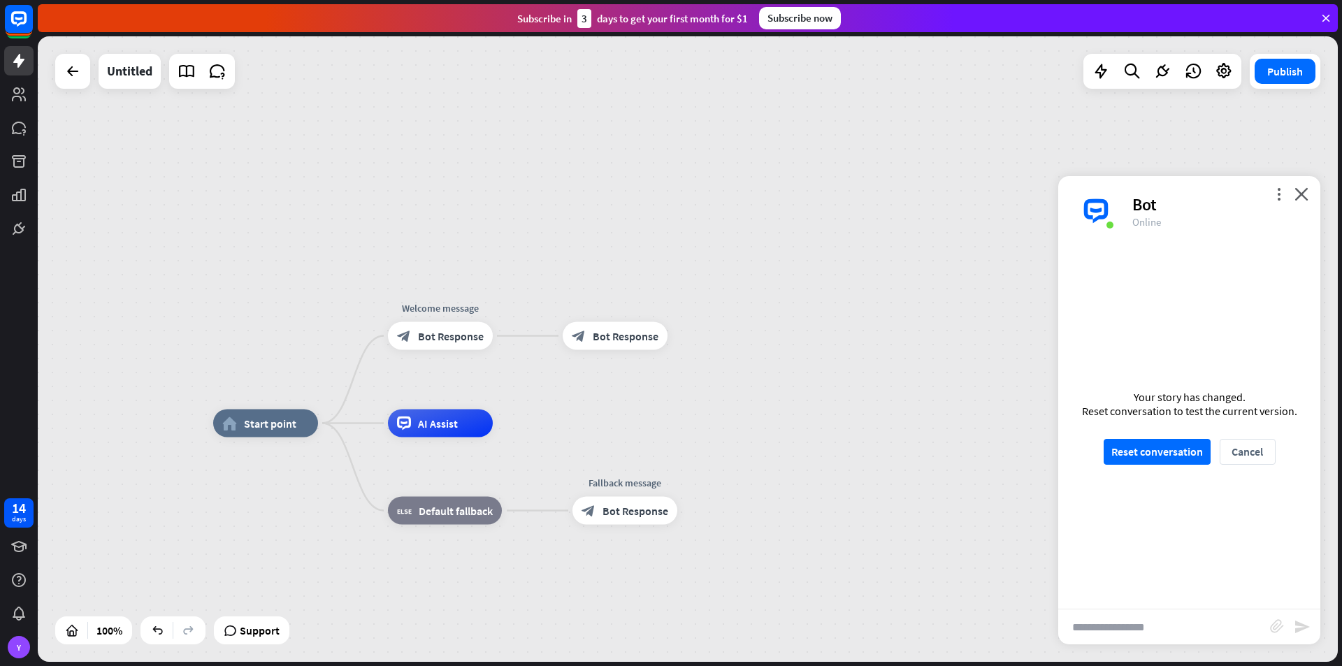
drag, startPoint x: 384, startPoint y: 481, endPoint x: 352, endPoint y: 468, distance: 34.8
click at [637, 330] on span "Bot Response" at bounding box center [625, 336] width 66 height 14
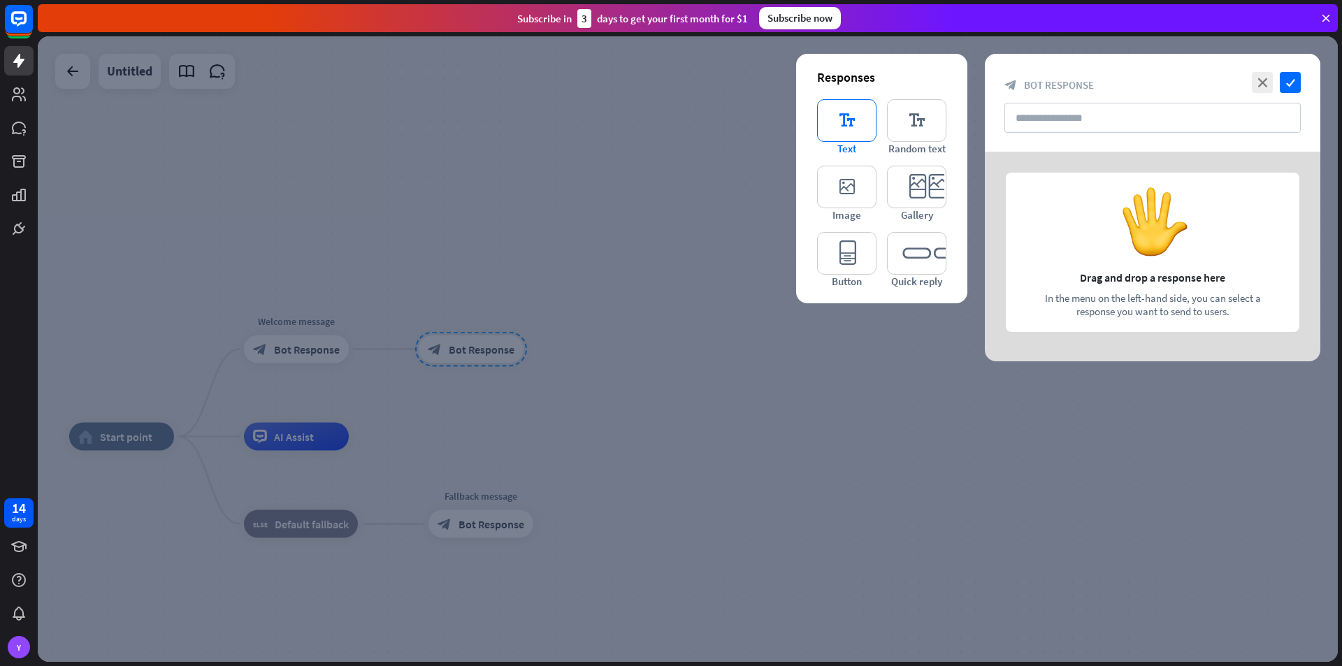
click at [844, 134] on icon "editor_text" at bounding box center [846, 120] width 59 height 43
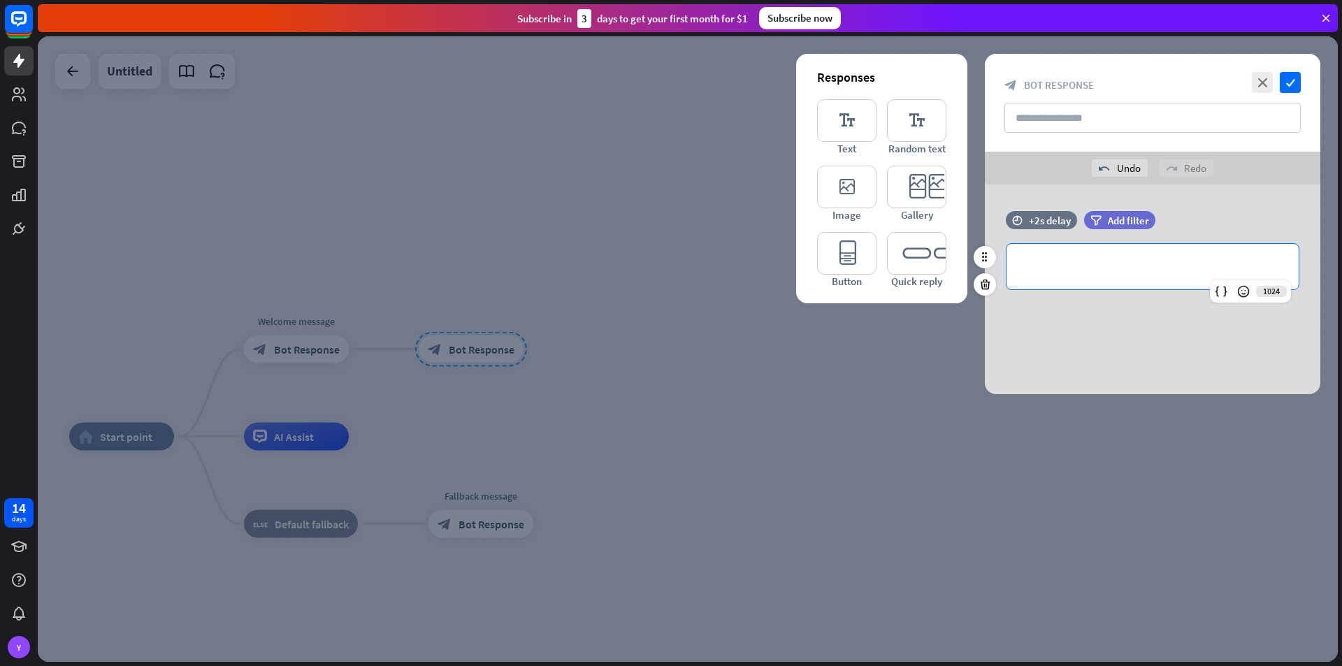
drag, startPoint x: 1093, startPoint y: 271, endPoint x: 1100, endPoint y: 270, distance: 7.7
click at [1100, 270] on p "**********" at bounding box center [1153, 266] width 264 height 17
click at [1097, 108] on input "text" at bounding box center [1152, 118] width 296 height 30
click at [1162, 257] on div "**********" at bounding box center [1153, 266] width 292 height 45
click at [827, 358] on div at bounding box center [688, 349] width 1300 height 626
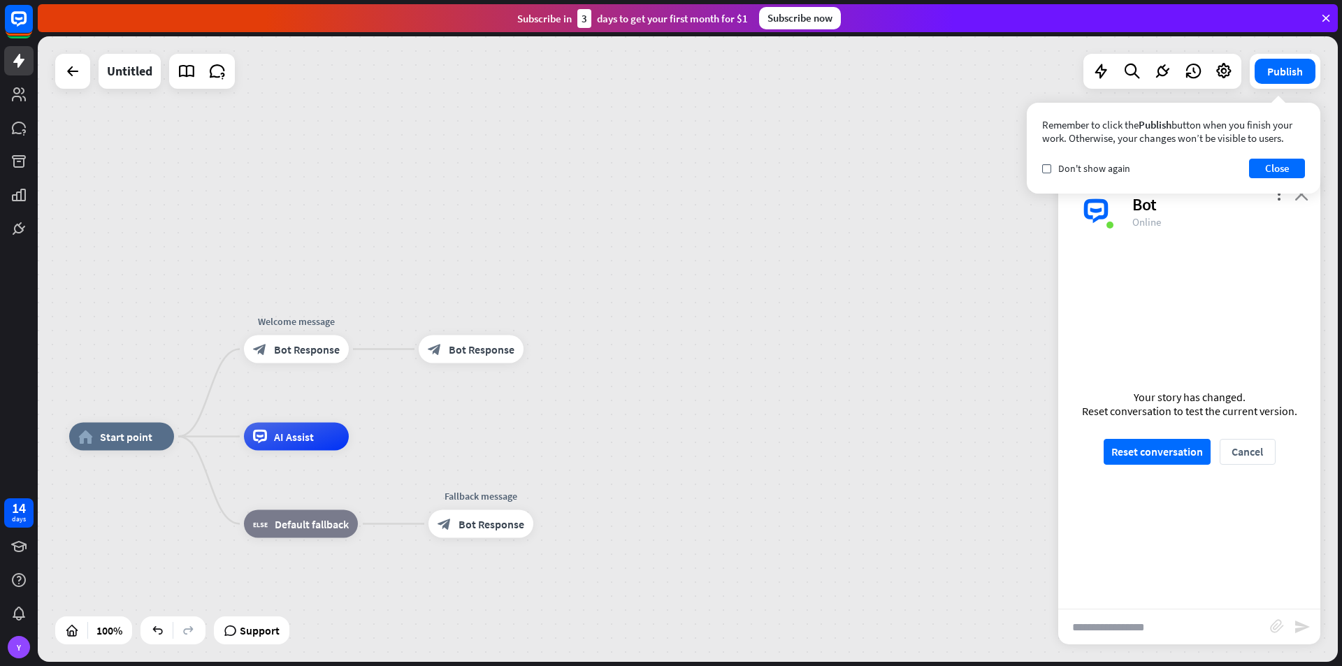
click at [1301, 196] on icon "close" at bounding box center [1302, 193] width 14 height 13
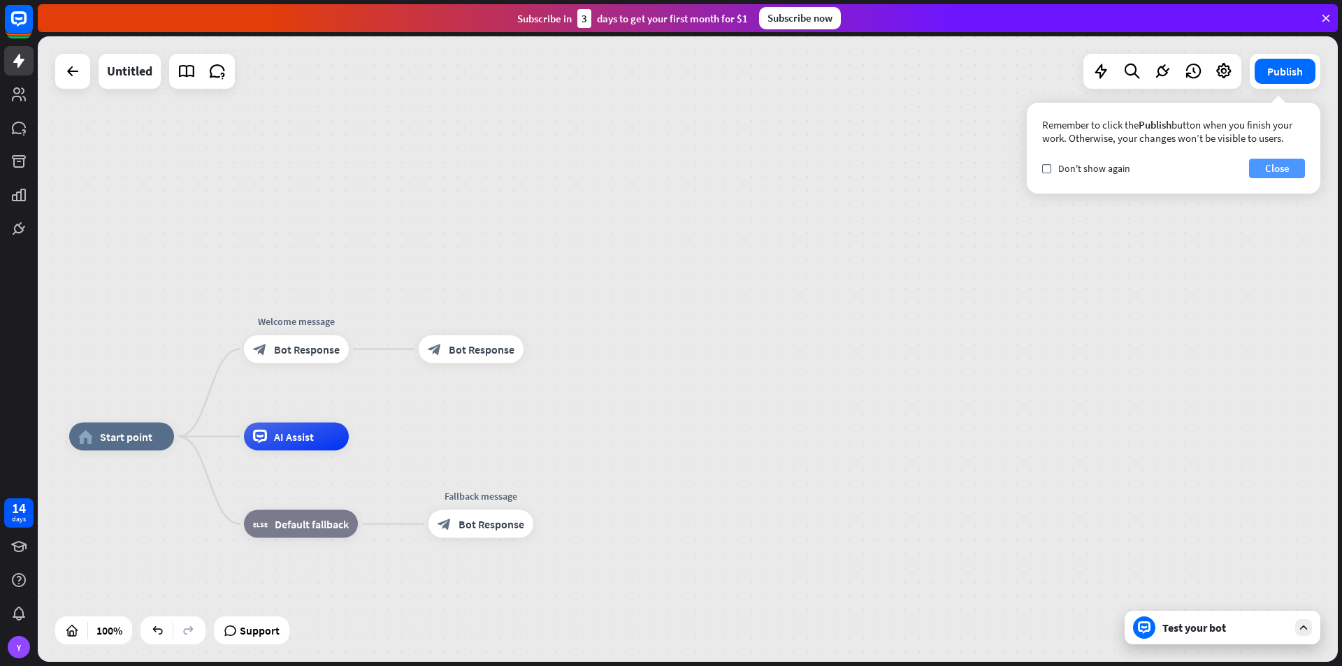
click at [1276, 160] on button "Close" at bounding box center [1277, 169] width 56 height 20
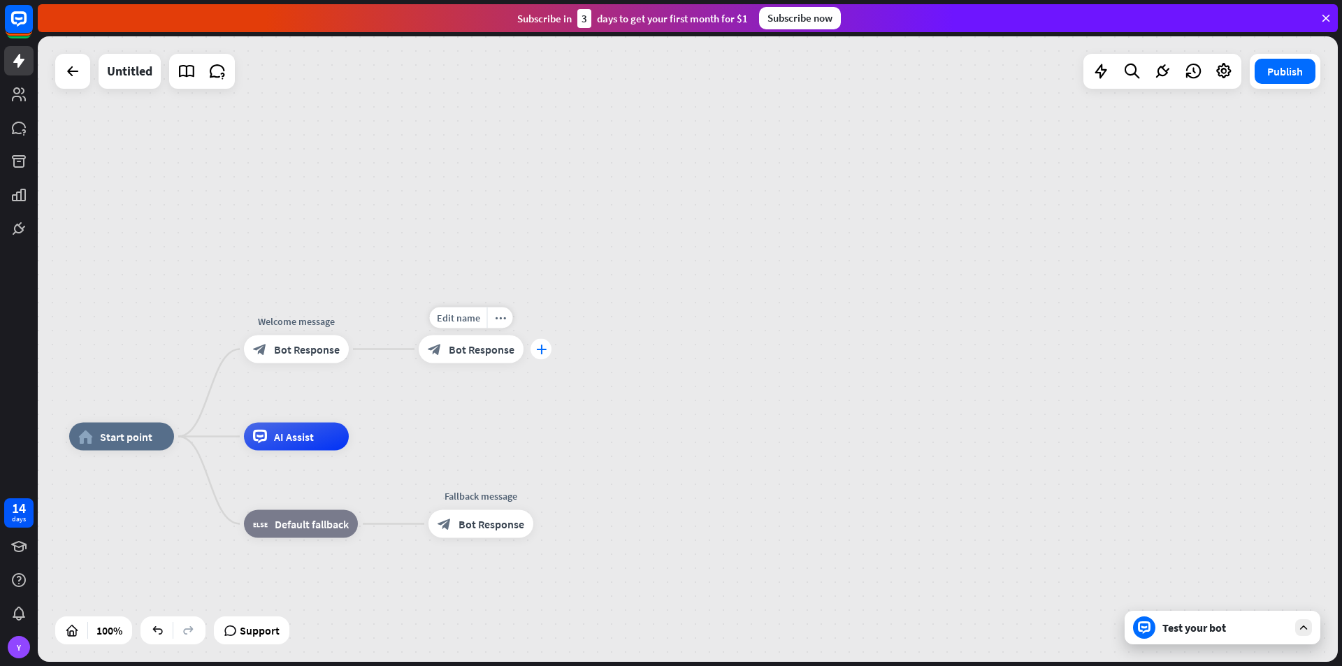
click at [545, 345] on icon "plus" at bounding box center [541, 350] width 10 height 10
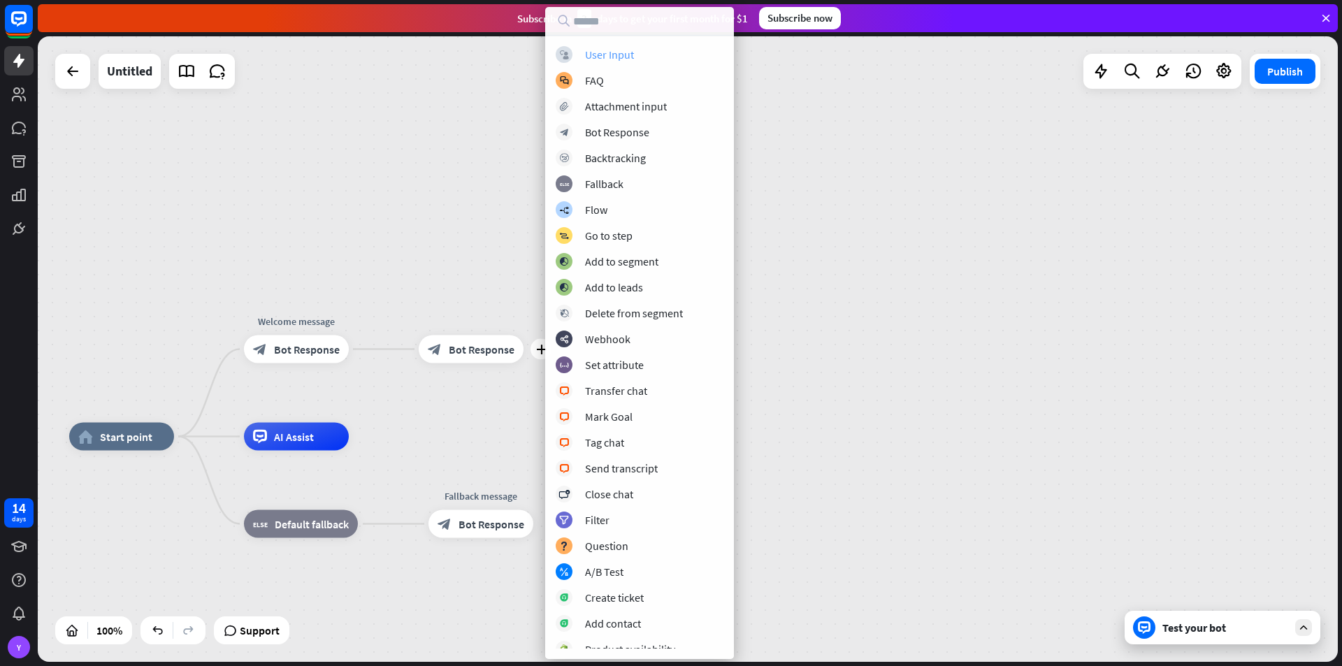
click at [630, 55] on div "User Input" at bounding box center [609, 55] width 49 height 14
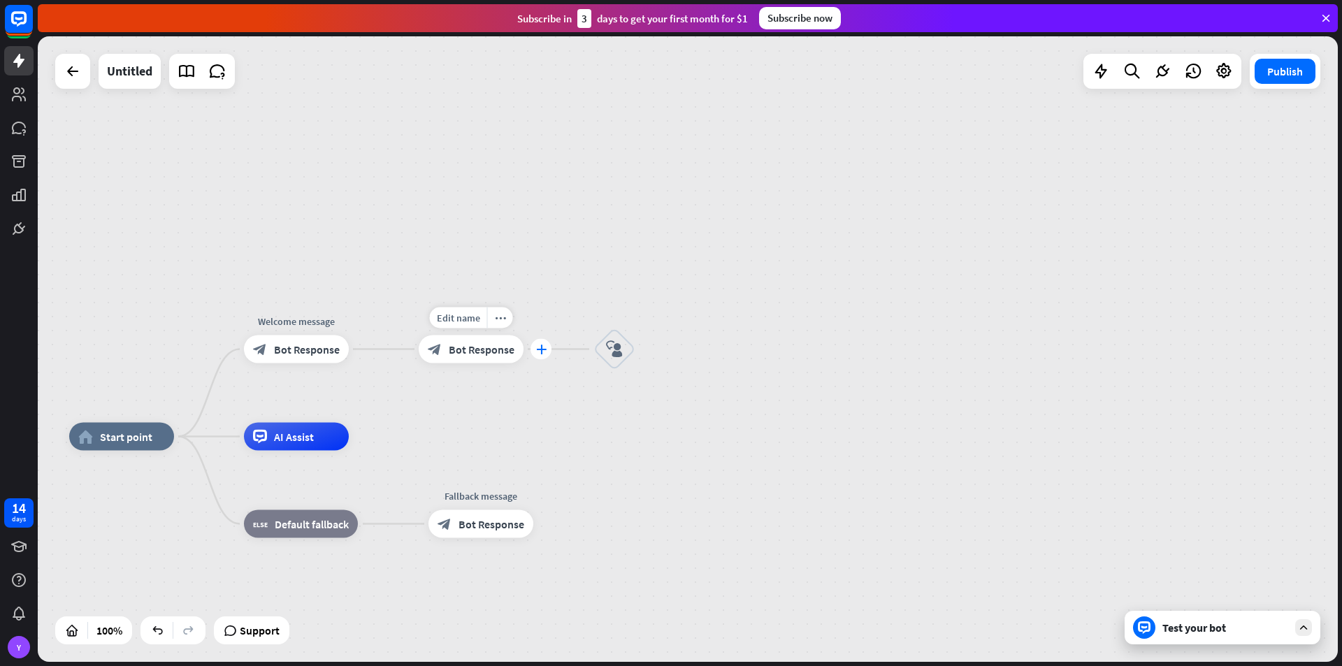
click at [540, 353] on icon "plus" at bounding box center [541, 350] width 10 height 10
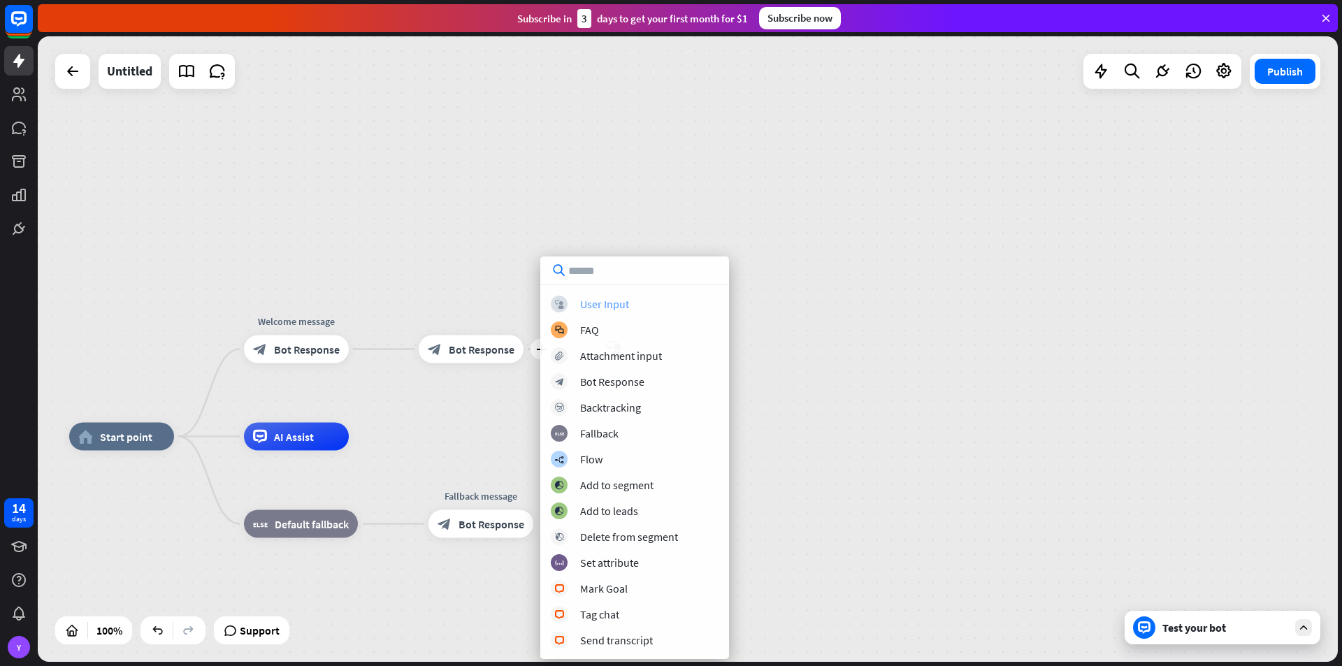
click at [588, 304] on div "User Input" at bounding box center [604, 304] width 49 height 14
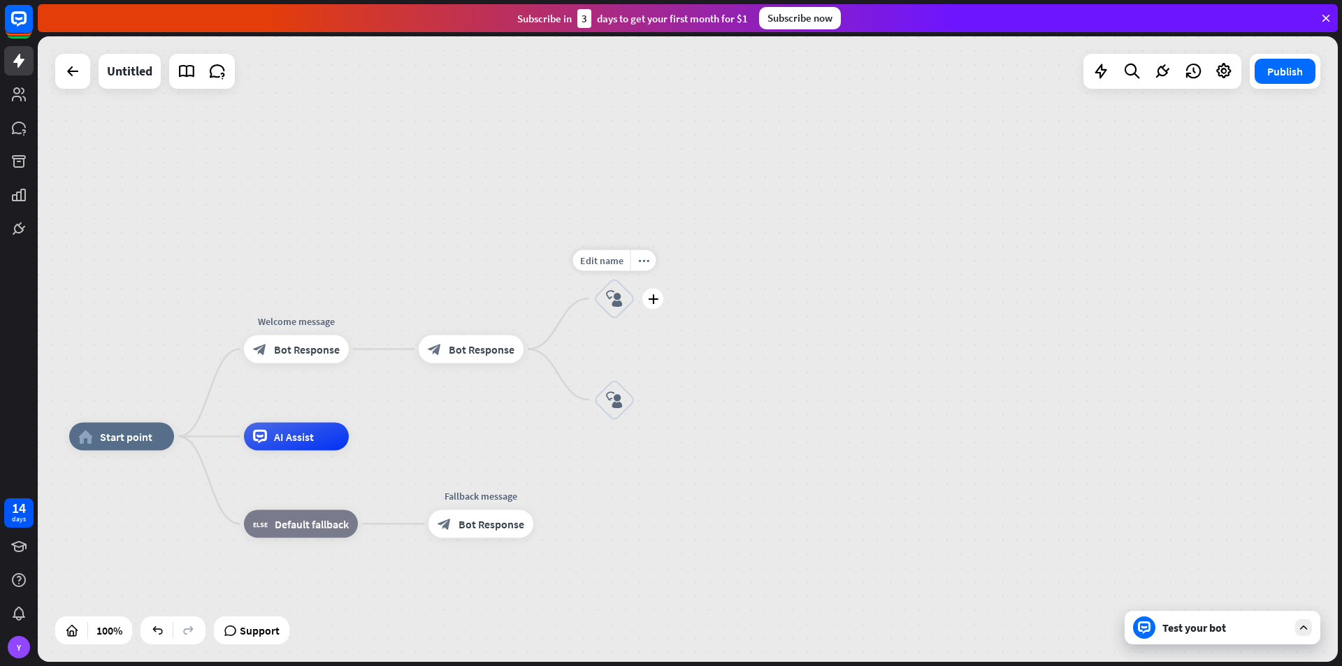
click at [616, 295] on icon "block_user_input" at bounding box center [614, 298] width 17 height 17
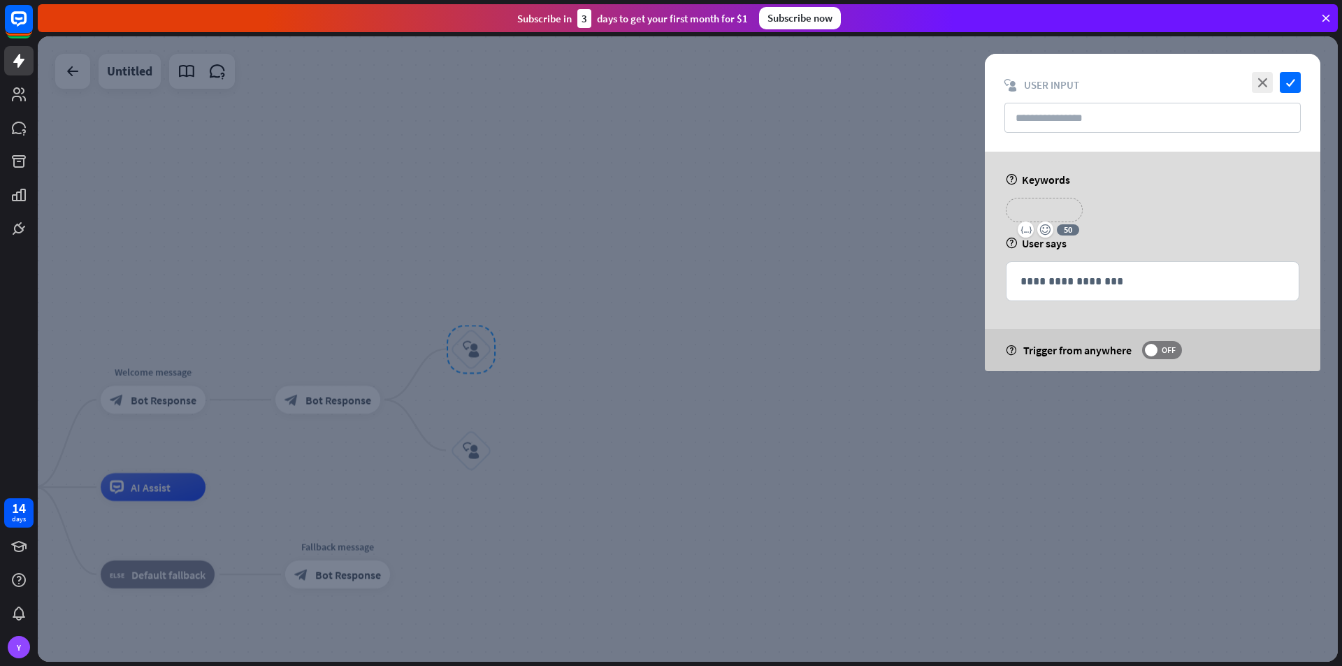
click at [1042, 208] on p "**********" at bounding box center [1044, 209] width 56 height 17
click at [1291, 75] on icon "check" at bounding box center [1290, 82] width 21 height 21
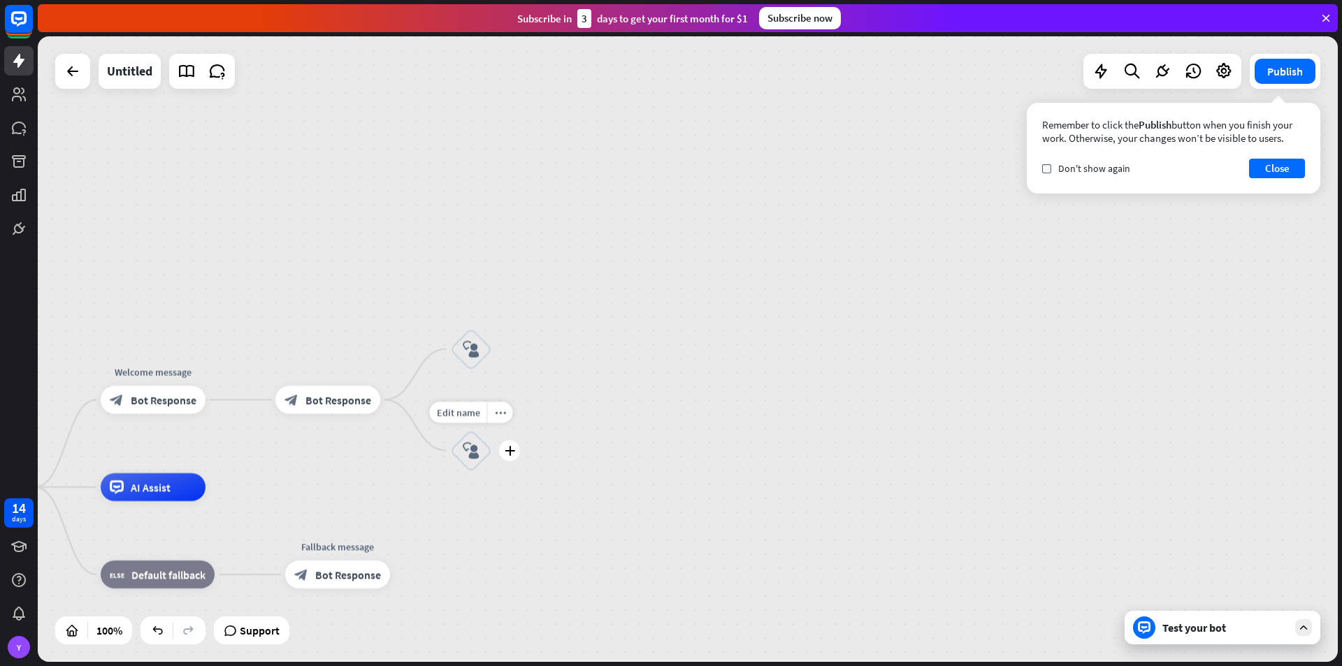
click at [469, 458] on icon "block_user_input" at bounding box center [471, 450] width 17 height 17
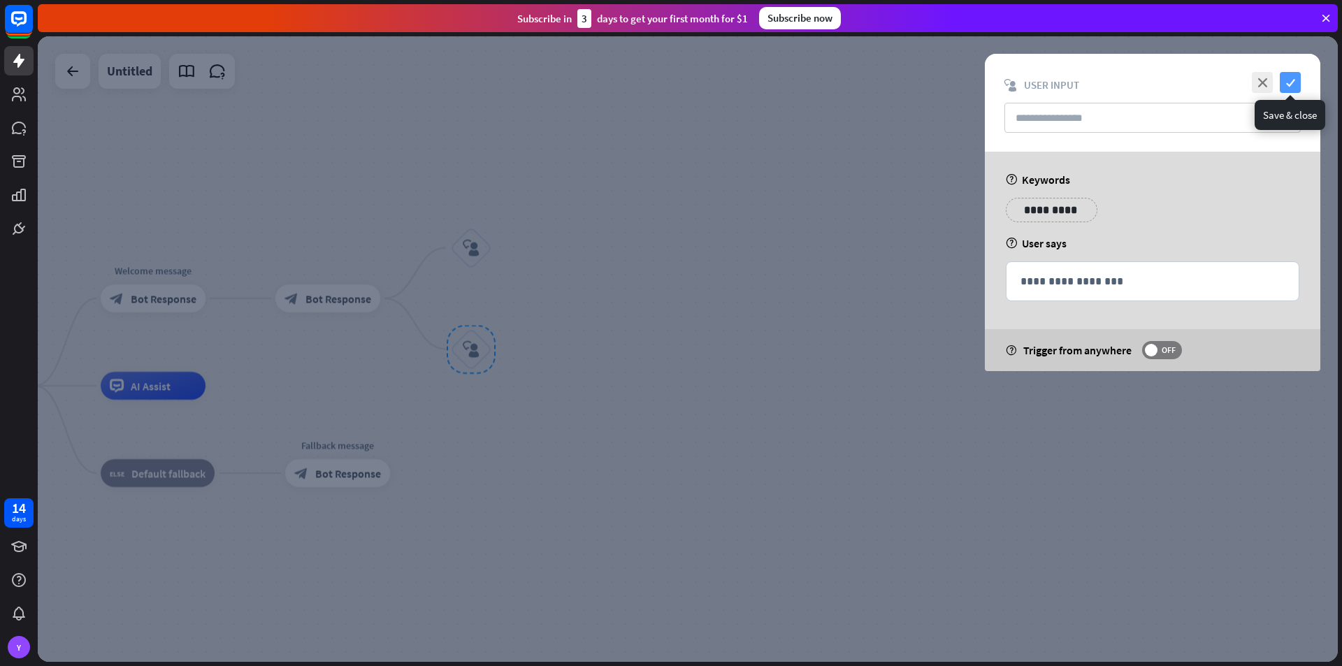
click at [1283, 73] on icon "check" at bounding box center [1290, 82] width 21 height 21
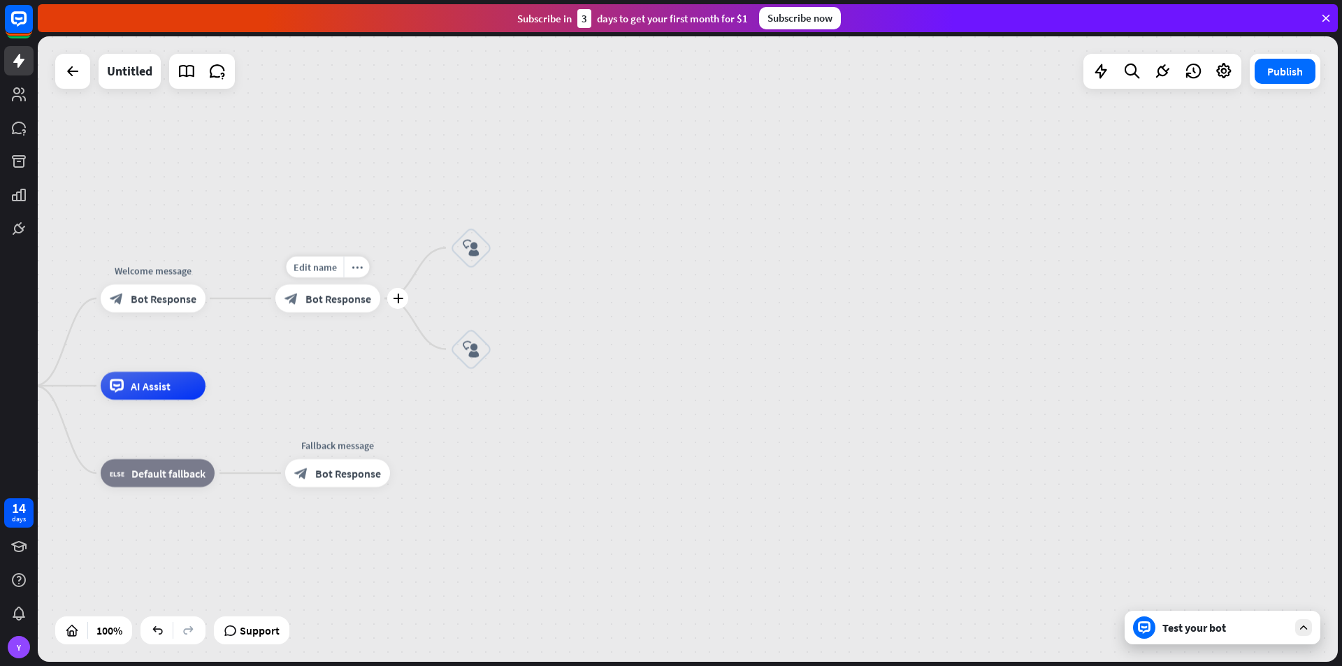
click at [305, 298] on span "Bot Response" at bounding box center [338, 298] width 66 height 14
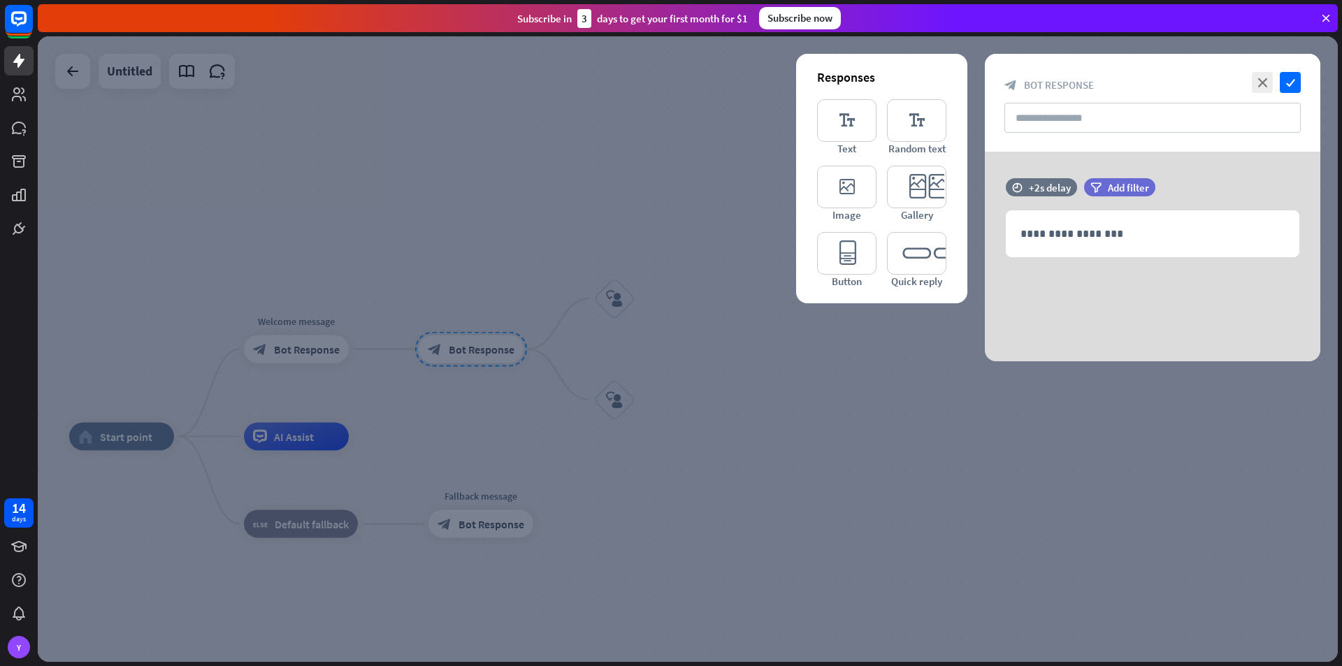
click at [758, 387] on div at bounding box center [688, 349] width 1300 height 626
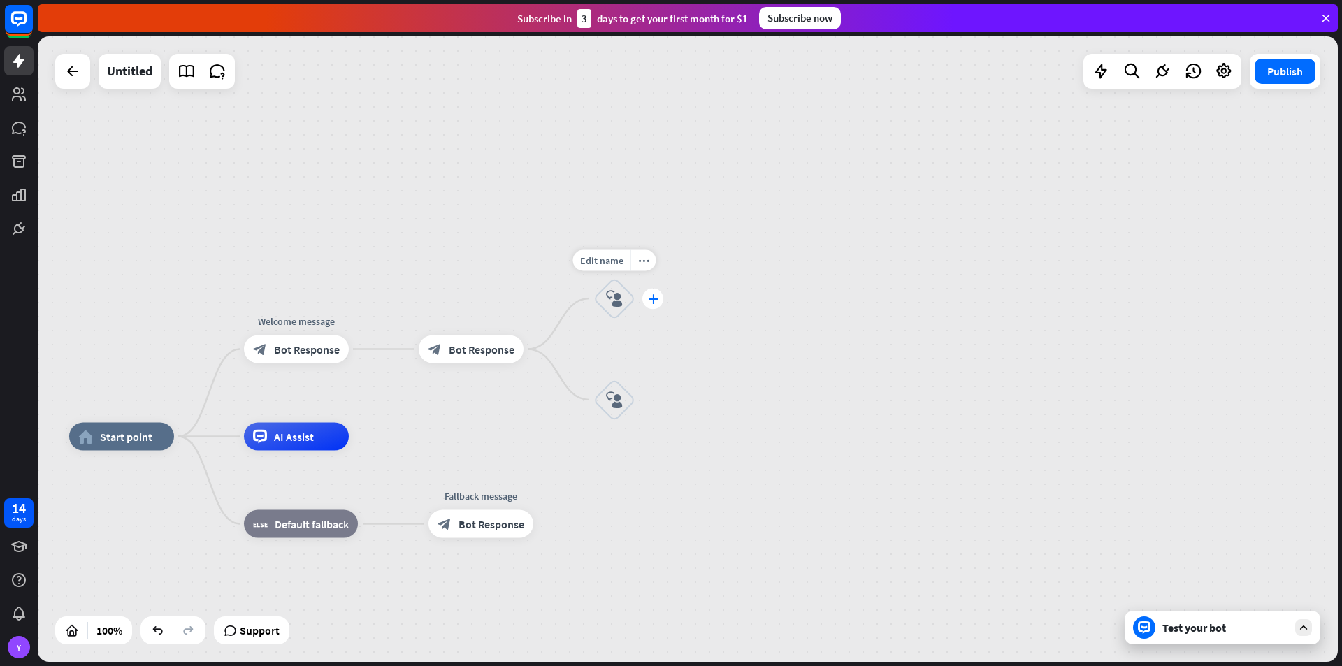
click at [651, 301] on icon "plus" at bounding box center [653, 299] width 10 height 10
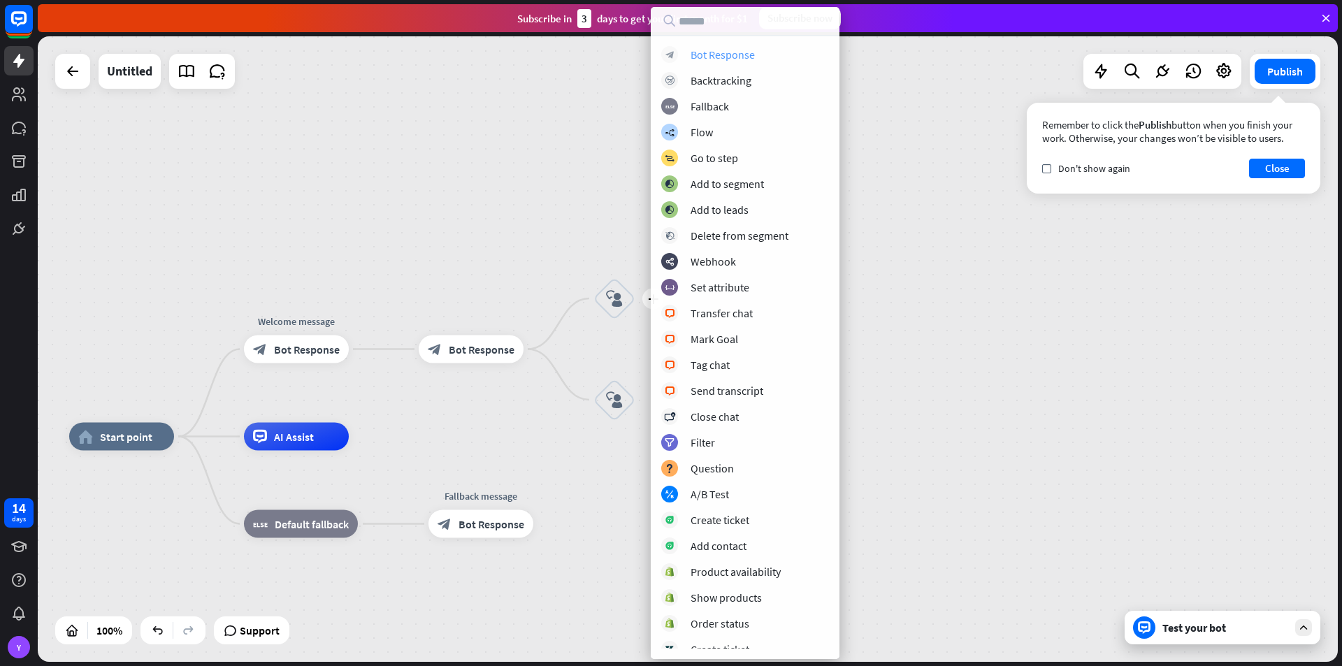
click at [739, 55] on div "Bot Response" at bounding box center [723, 55] width 64 height 14
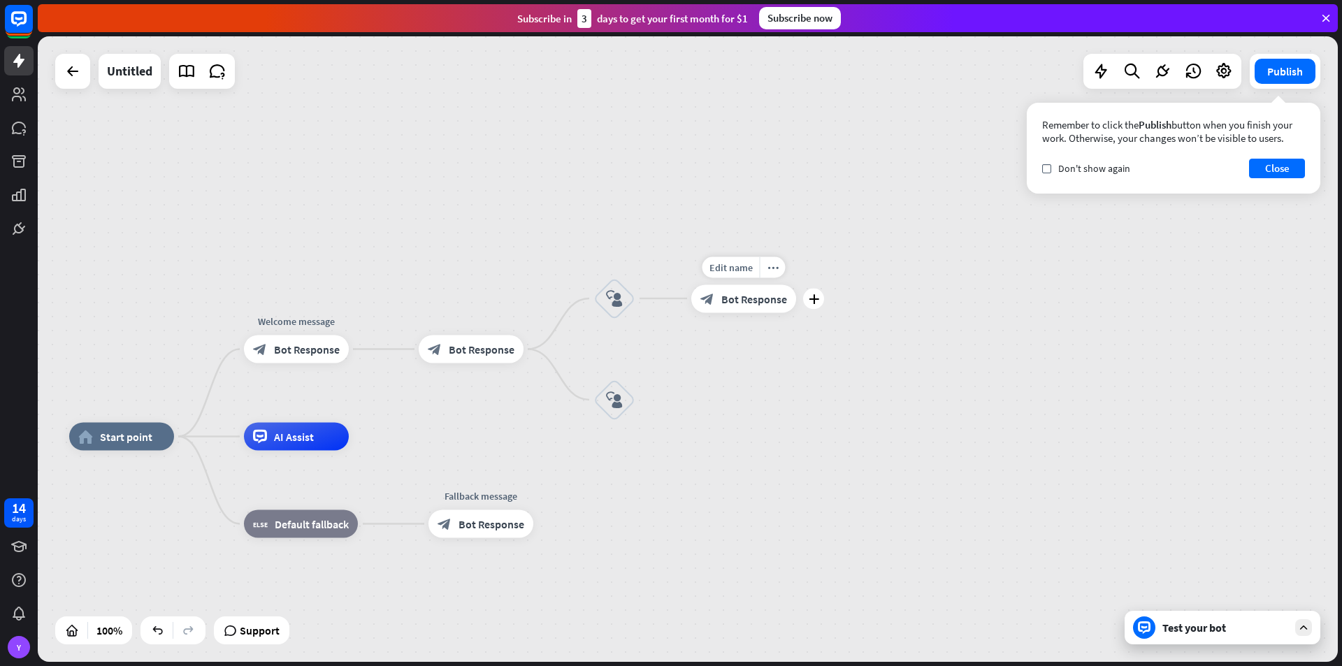
click at [756, 301] on span "Bot Response" at bounding box center [754, 298] width 66 height 14
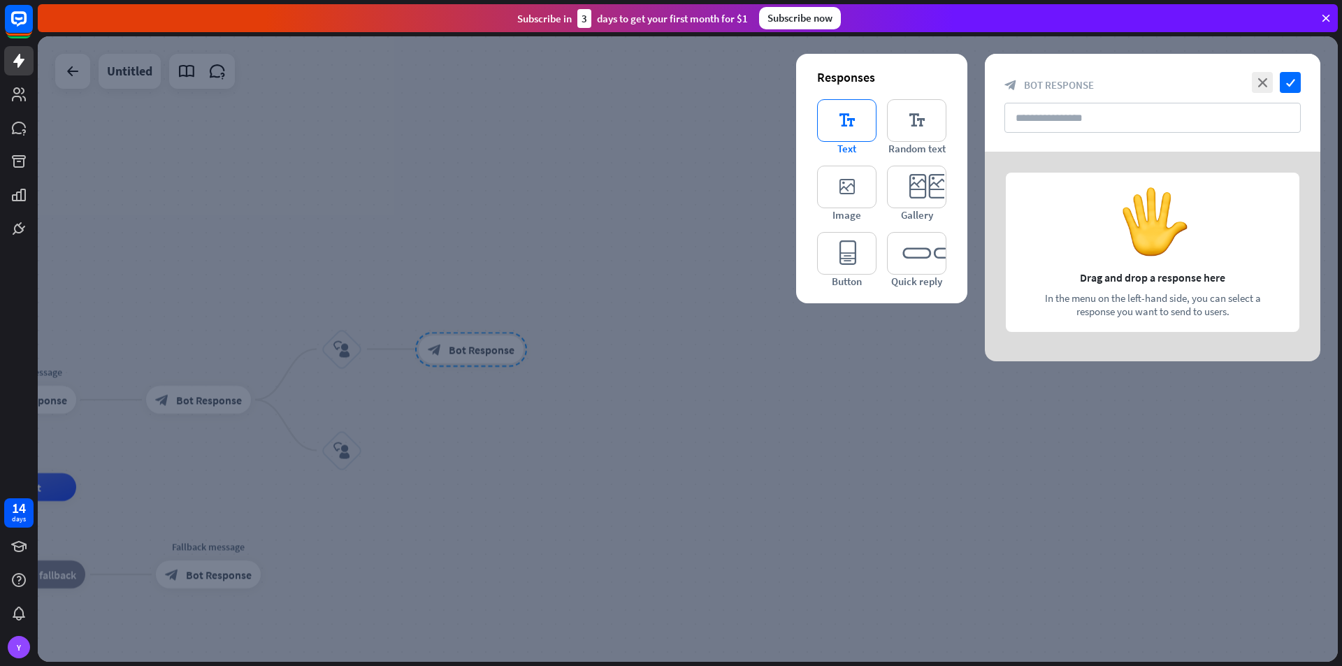
click at [842, 120] on icon "editor_text" at bounding box center [846, 120] width 59 height 43
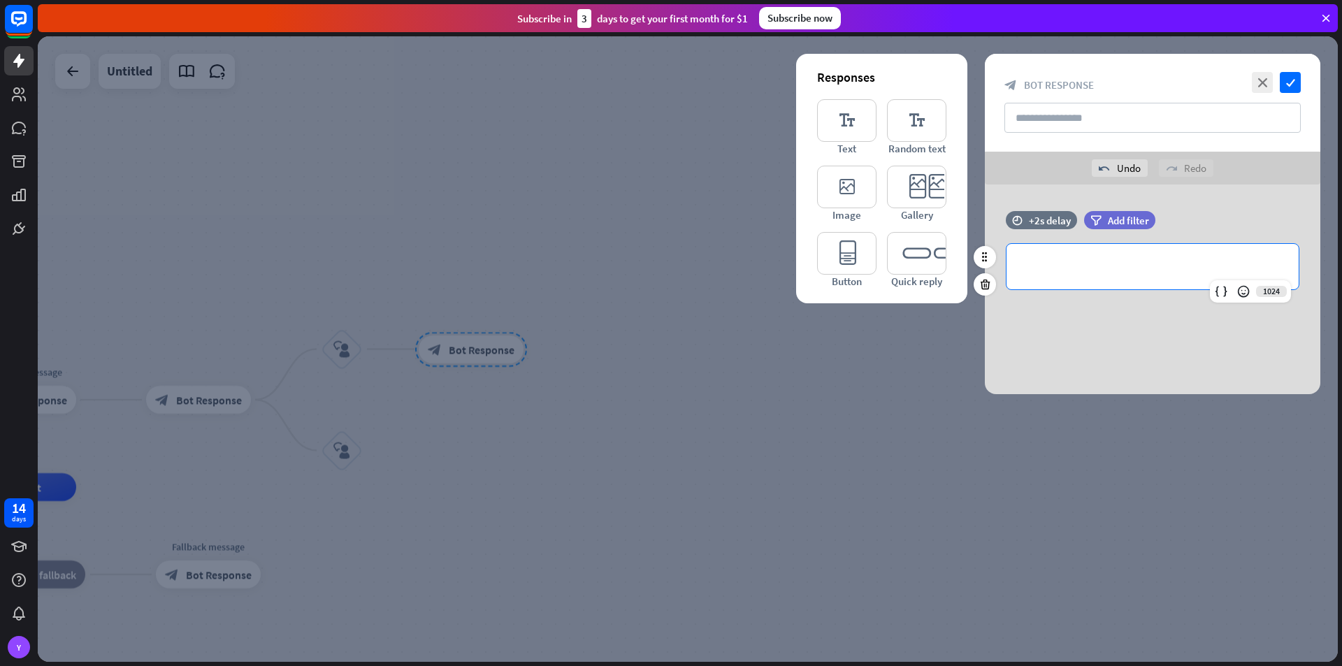
click at [1052, 270] on p "**********" at bounding box center [1153, 266] width 264 height 17
click at [564, 505] on div at bounding box center [688, 349] width 1300 height 626
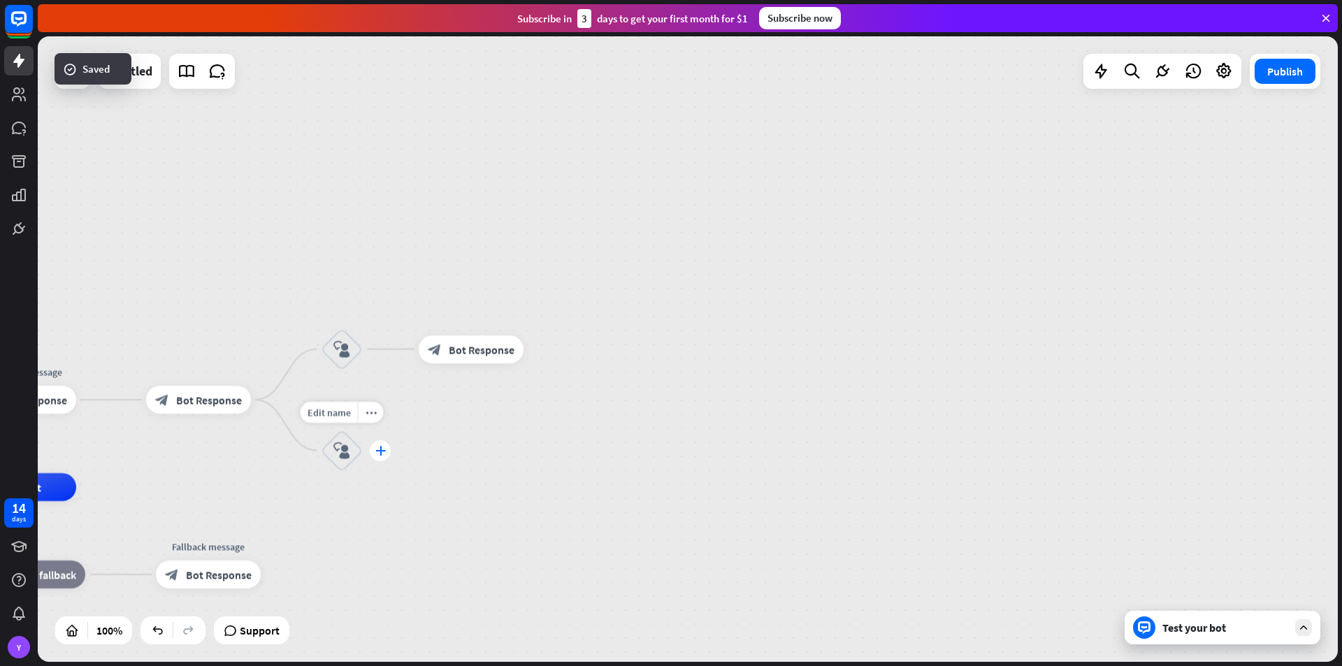
click at [387, 444] on div "plus" at bounding box center [380, 450] width 21 height 21
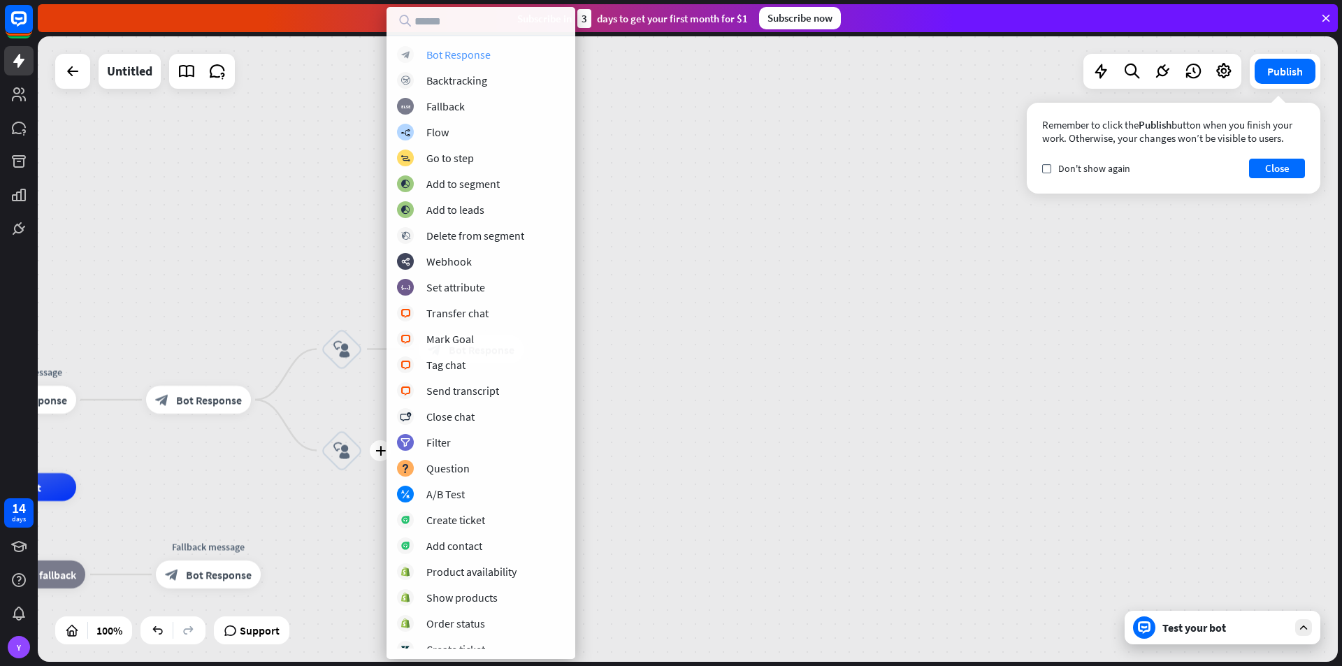
click at [466, 48] on div "Bot Response" at bounding box center [458, 55] width 64 height 14
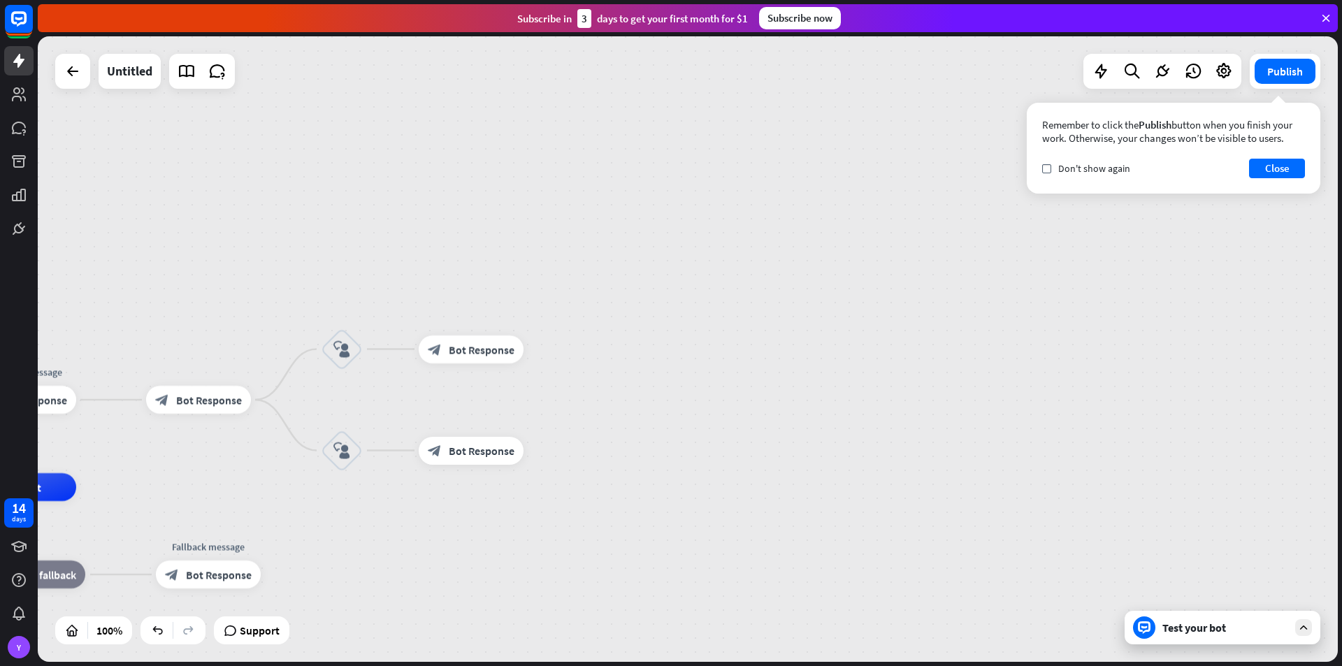
click at [1215, 626] on div "Test your bot" at bounding box center [1225, 628] width 126 height 14
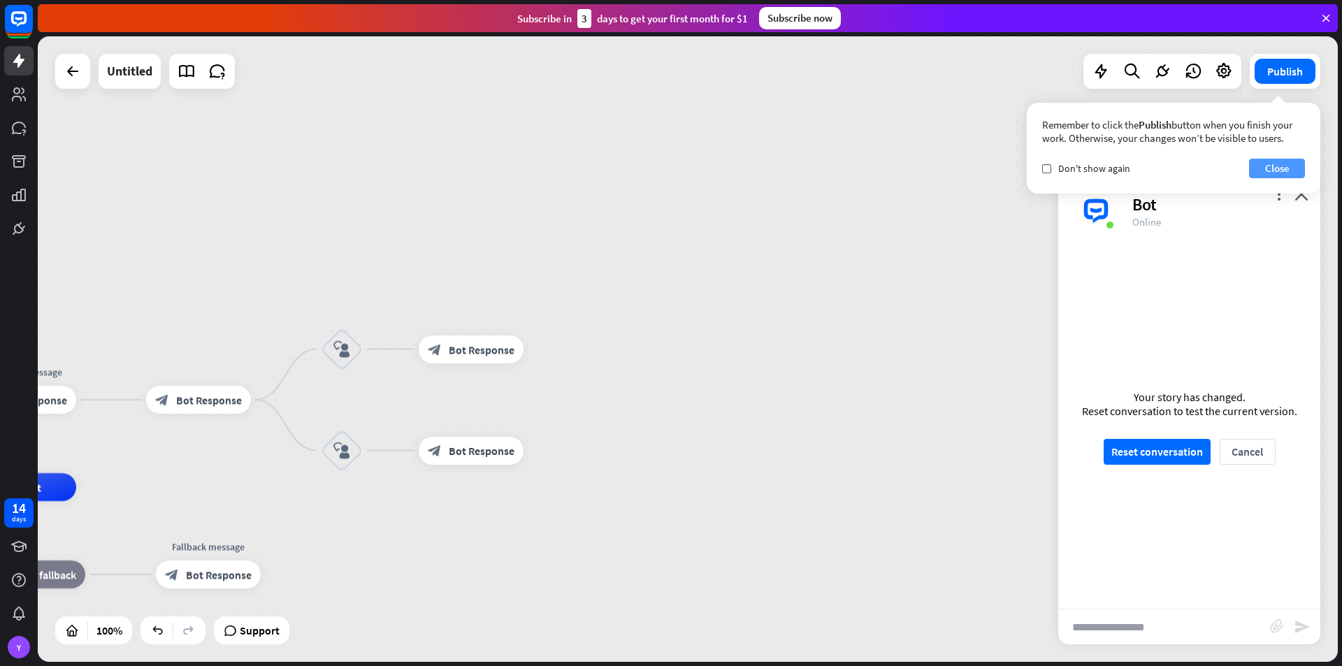
click at [1273, 164] on button "Close" at bounding box center [1277, 169] width 56 height 20
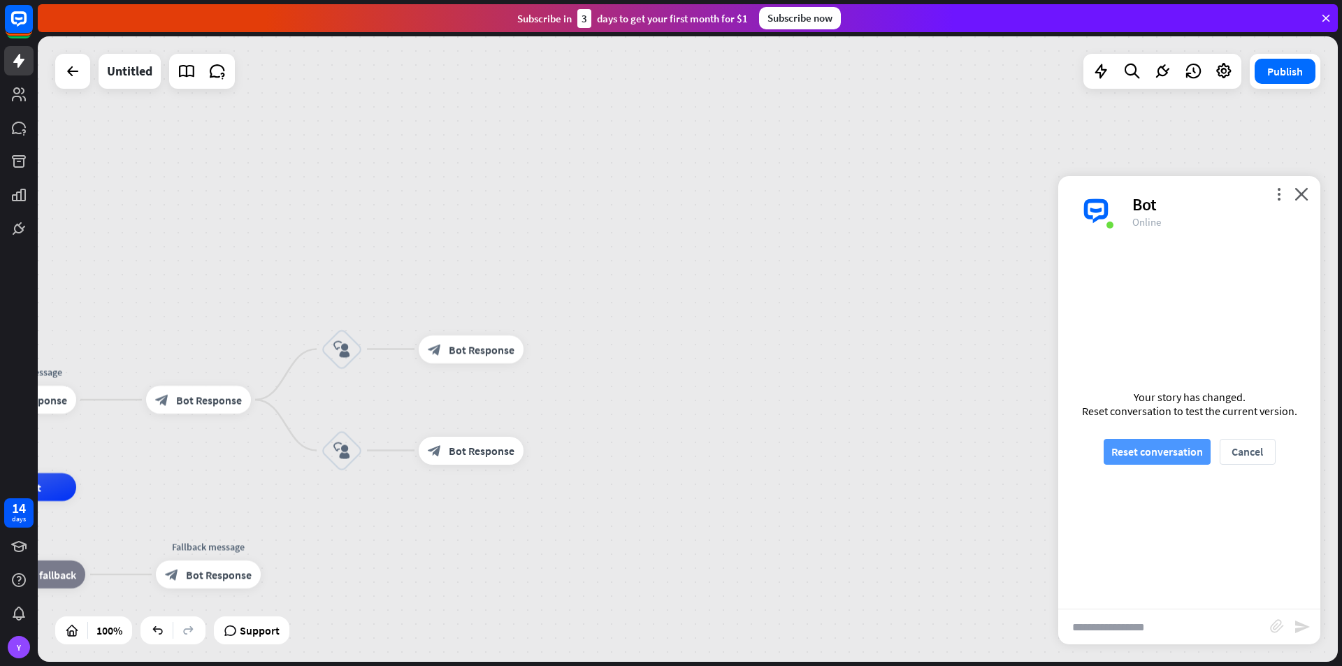
click at [1169, 447] on button "Reset conversation" at bounding box center [1157, 452] width 107 height 26
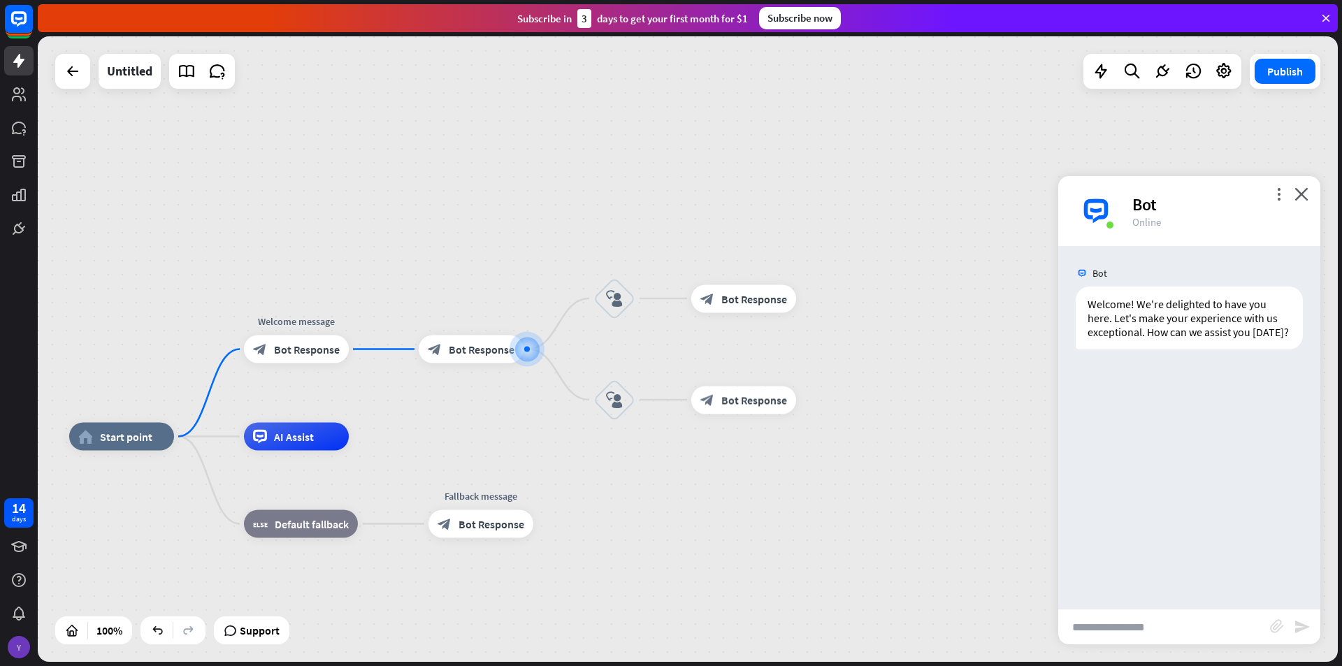
click at [28, 654] on div "Y" at bounding box center [18, 647] width 29 height 29
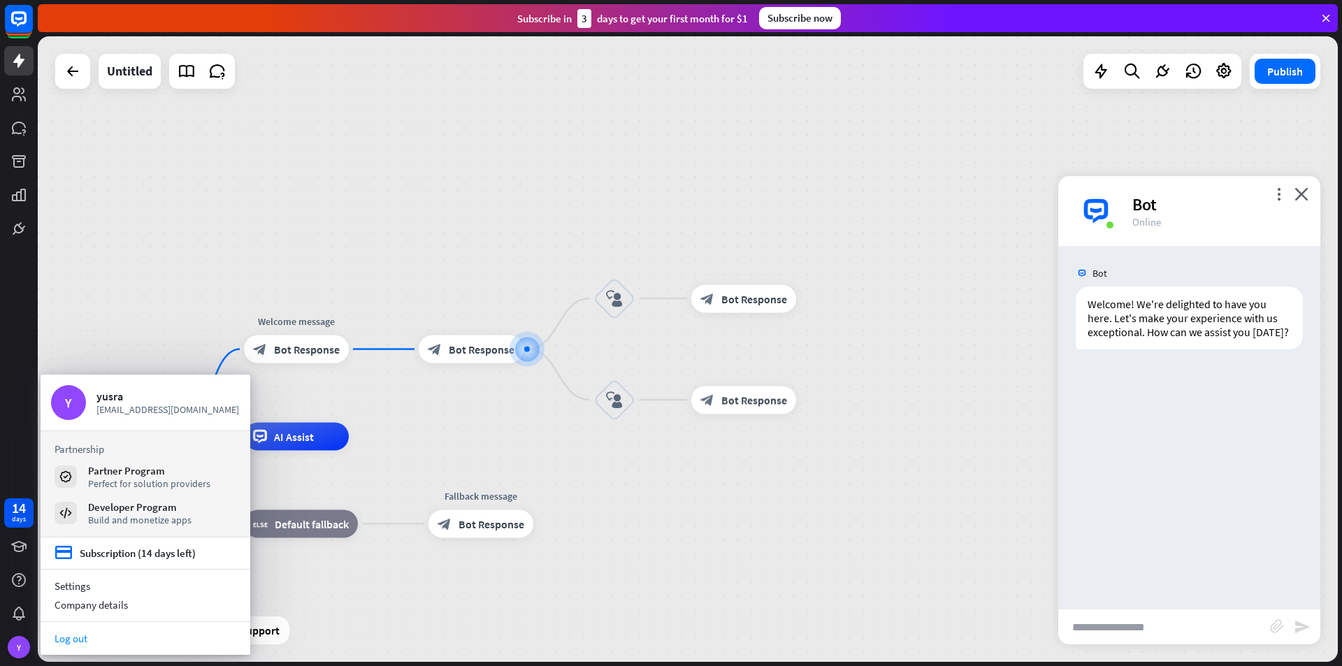
click at [103, 631] on link "Log out" at bounding box center [146, 638] width 210 height 19
